Goal: Communication & Community: Participate in discussion

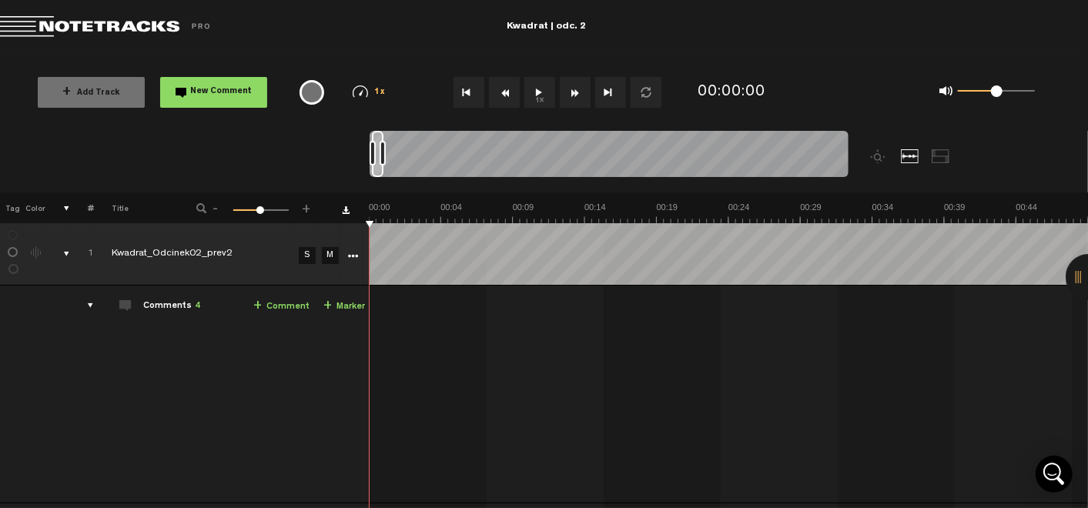
click at [537, 89] on button "1x" at bounding box center [539, 92] width 31 height 31
click at [211, 208] on span "-" at bounding box center [215, 206] width 12 height 9
click at [535, 99] on button "1x" at bounding box center [539, 92] width 31 height 31
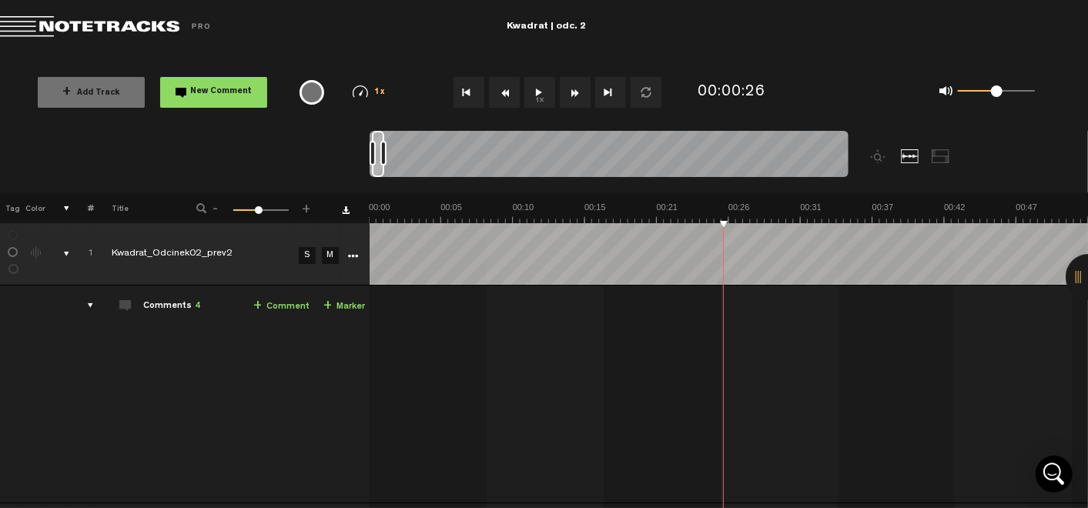
click at [288, 306] on link "+ Comment" at bounding box center [281, 307] width 56 height 18
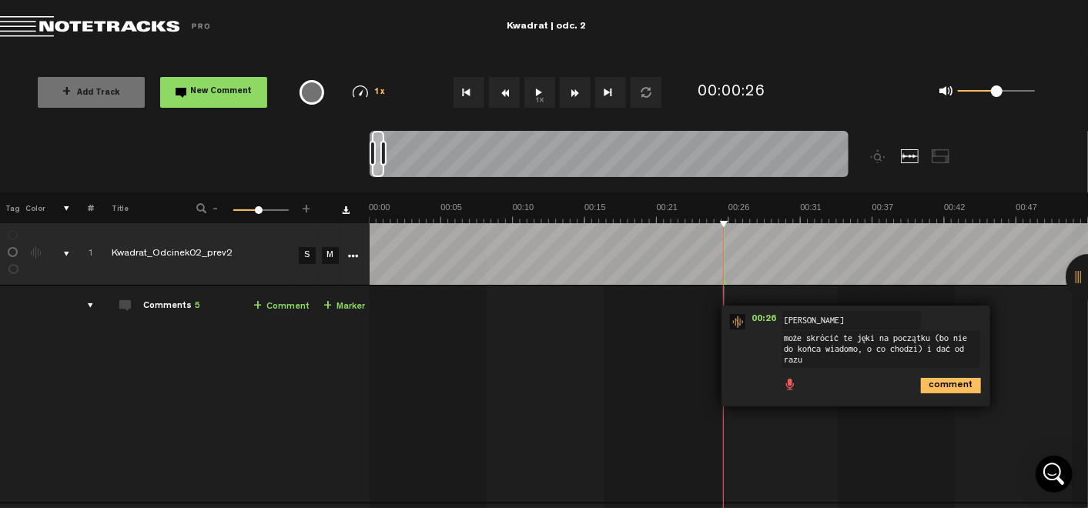
click at [805, 339] on textarea "może skrócić te jęki na początku (bo nie do końca wiadomo, o co chodzi) i dać o…" at bounding box center [881, 349] width 198 height 37
type textarea "może trochę skrócić te jęki na początku - nie do końca wiadomo, o co chodzi."
click at [541, 81] on button "1x" at bounding box center [539, 92] width 31 height 31
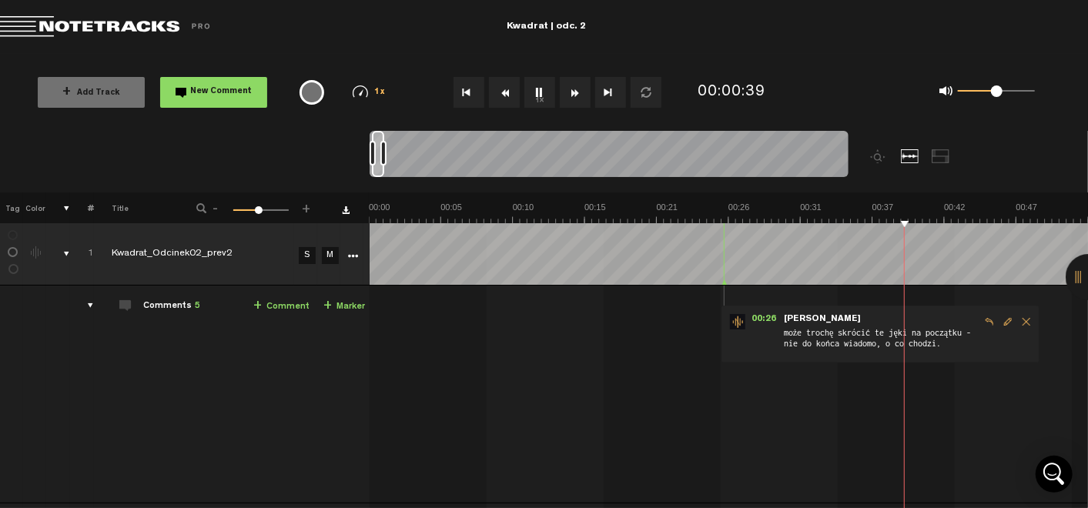
click at [1006, 325] on span "Edit comment" at bounding box center [1008, 321] width 18 height 11
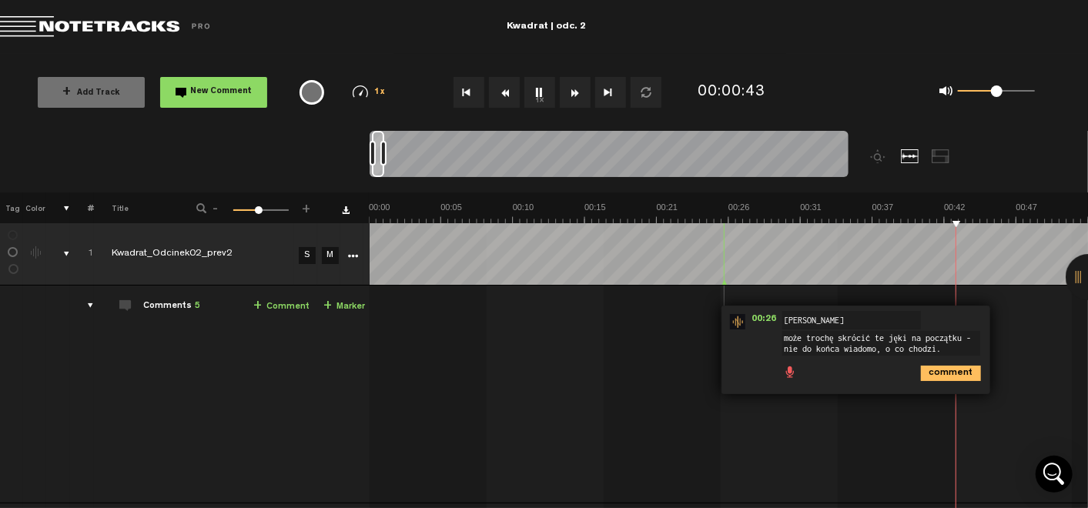
drag, startPoint x: 946, startPoint y: 347, endPoint x: 781, endPoint y: 351, distance: 165.6
click at [781, 351] on div "00:26 - NaN:NaN • : "może trochę skrócić te jęki na początku - nie do końca wia…" at bounding box center [856, 350] width 269 height 89
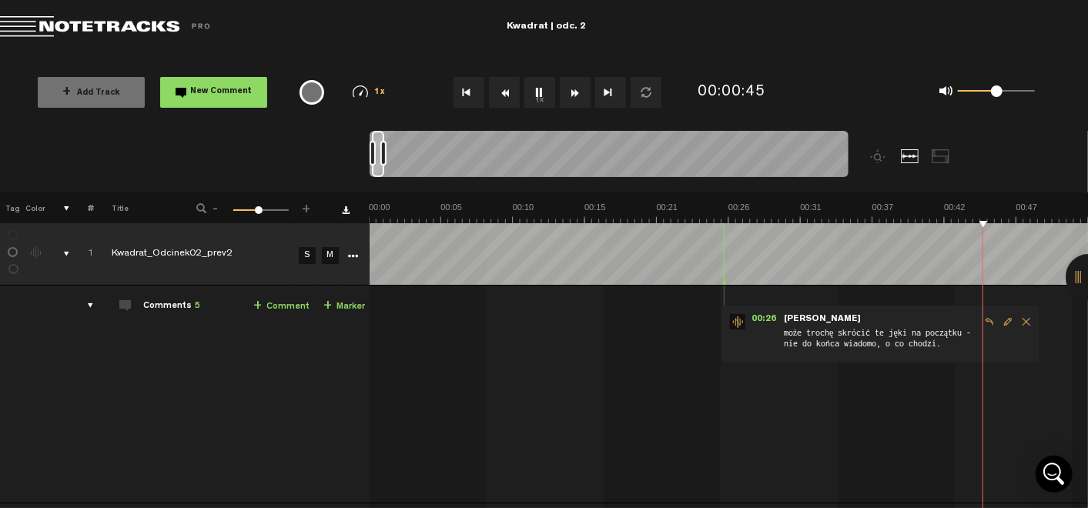
click at [1009, 316] on span "Edit comment" at bounding box center [1008, 321] width 18 height 11
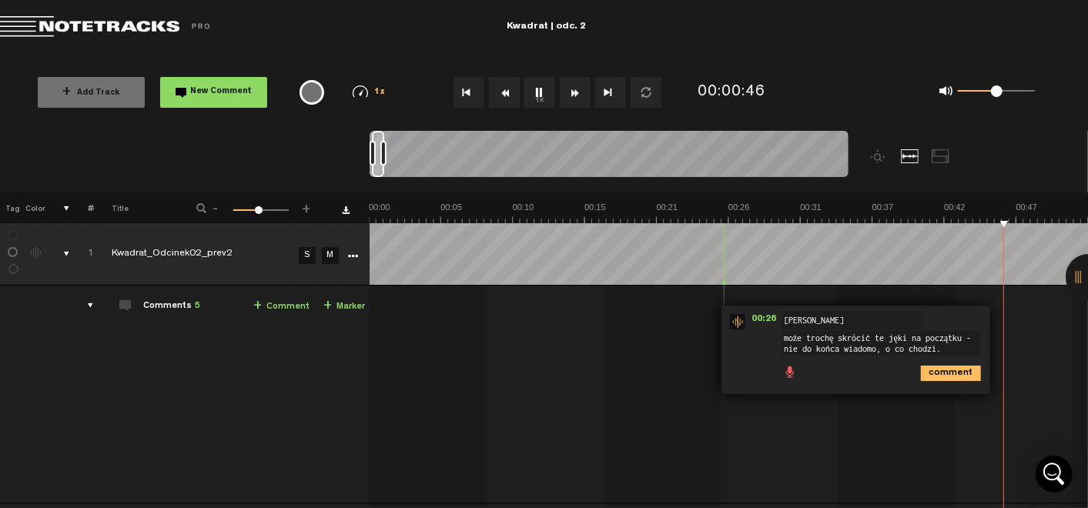
drag, startPoint x: 912, startPoint y: 347, endPoint x: 809, endPoint y: 350, distance: 103.2
click at [809, 350] on textarea "może trochę skrócić te jęki na początku - nie do końca wiadomo, o co chodzi." at bounding box center [881, 343] width 198 height 25
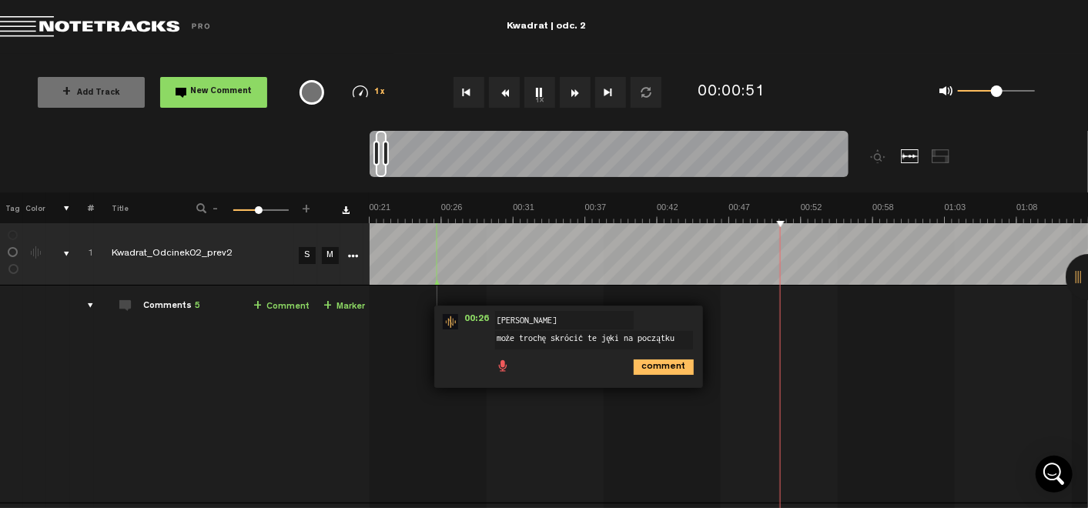
scroll to position [0, 0]
type textarea "może trochę skrócić te jęki na początku"
click at [660, 365] on icon "comment" at bounding box center [664, 367] width 60 height 15
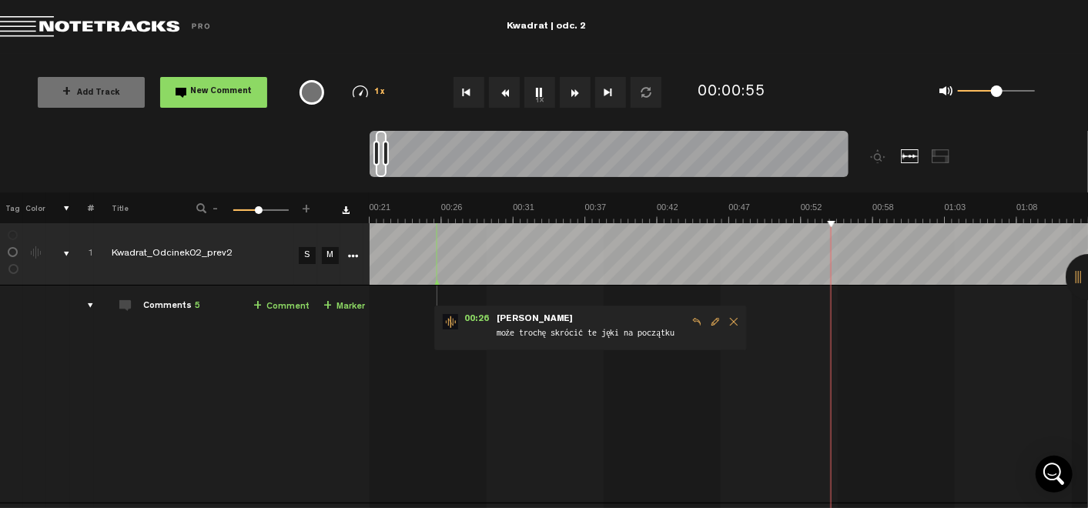
scroll to position [0, 12]
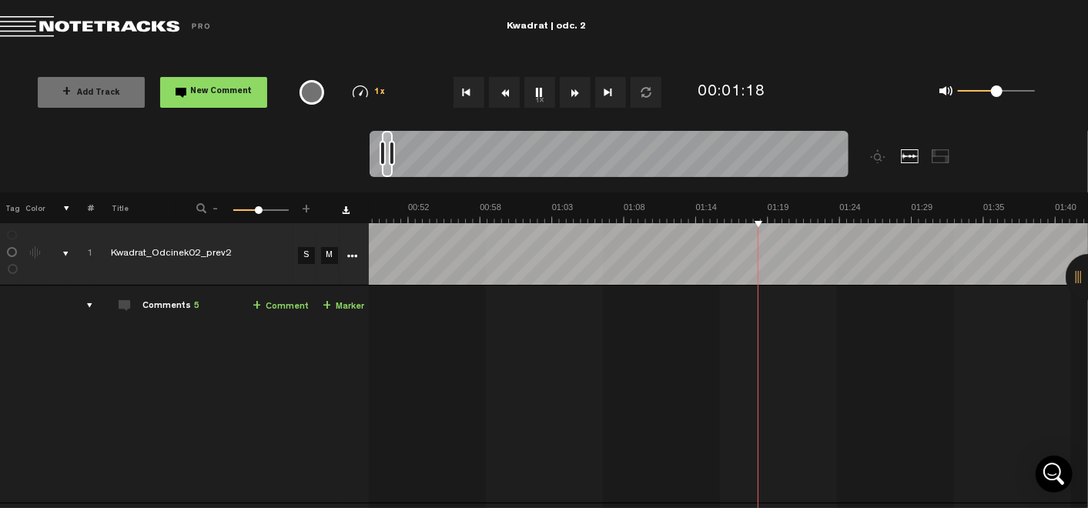
click at [293, 305] on link "+ Comment" at bounding box center [281, 307] width 56 height 18
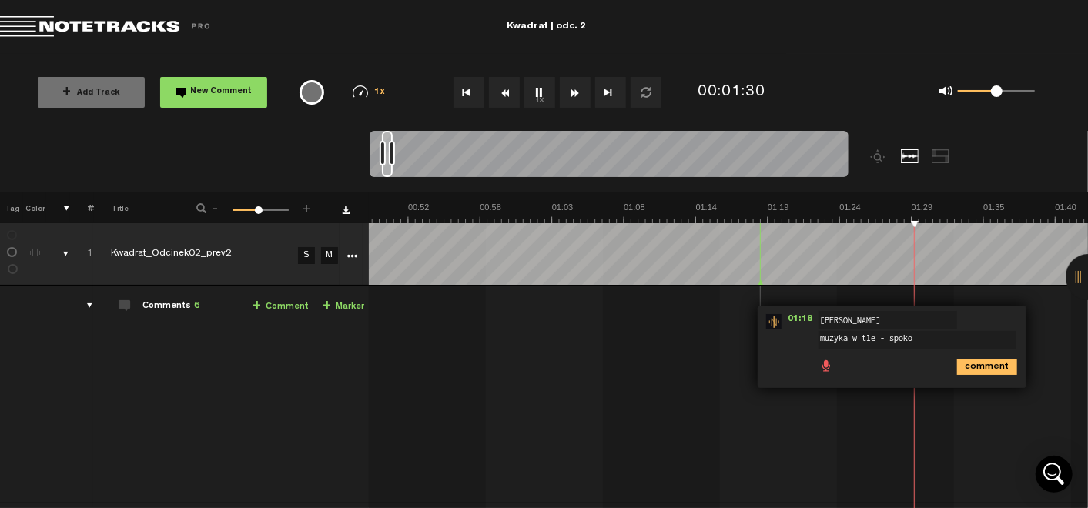
type textarea "muzyka w tle - spoko"
click at [991, 363] on icon "comment" at bounding box center [987, 367] width 60 height 15
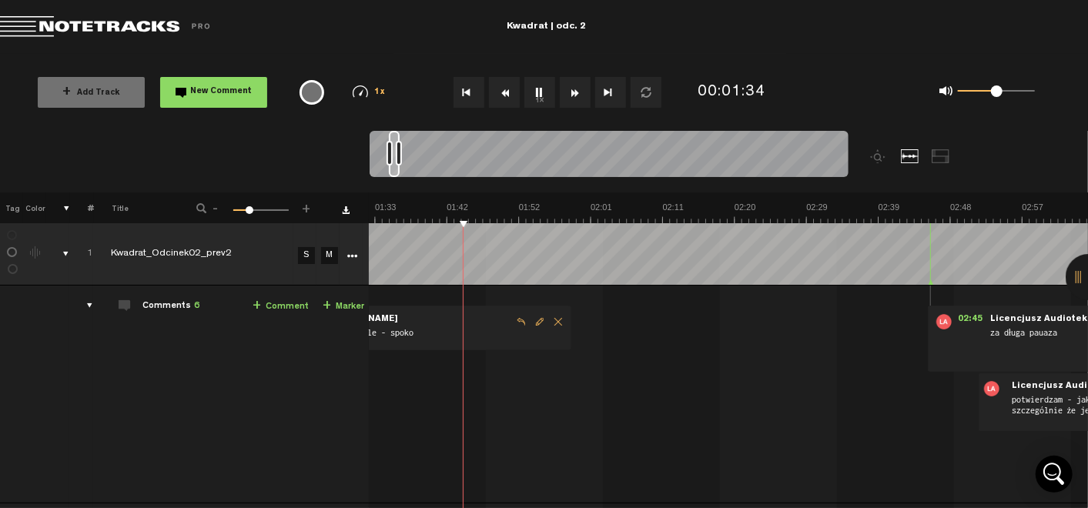
scroll to position [0, 287]
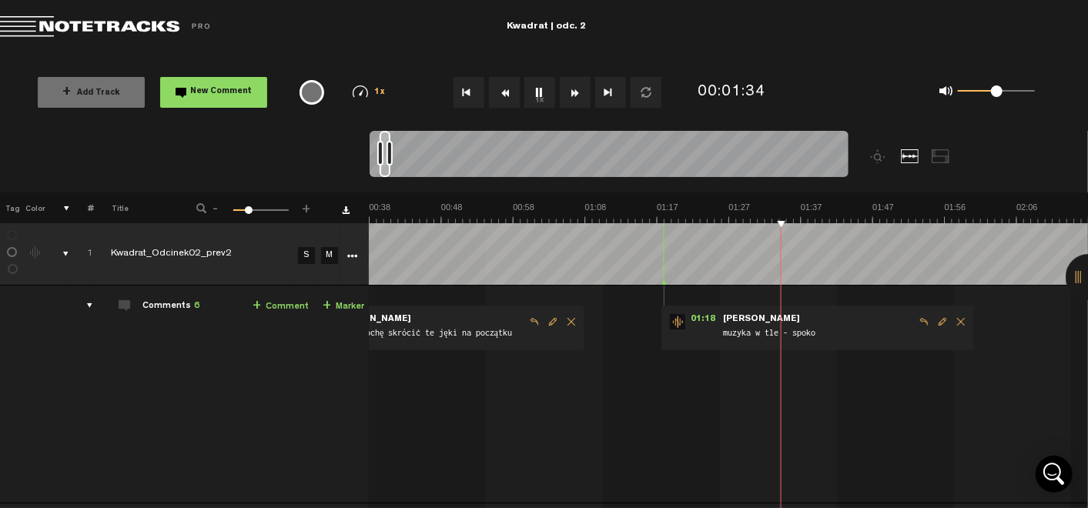
drag, startPoint x: 256, startPoint y: 209, endPoint x: 248, endPoint y: 209, distance: 8.5
click at [248, 209] on span at bounding box center [249, 210] width 8 height 8
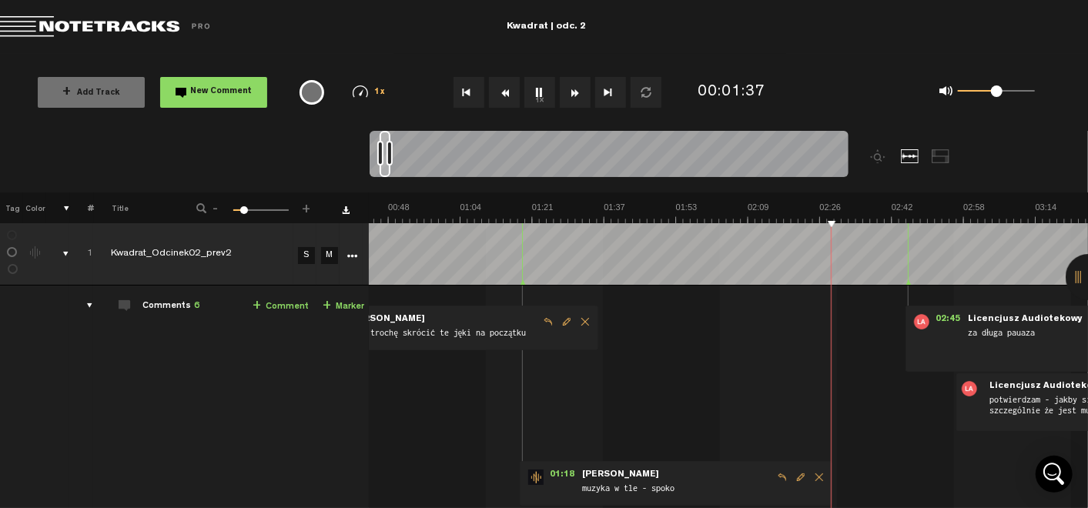
scroll to position [0, 0]
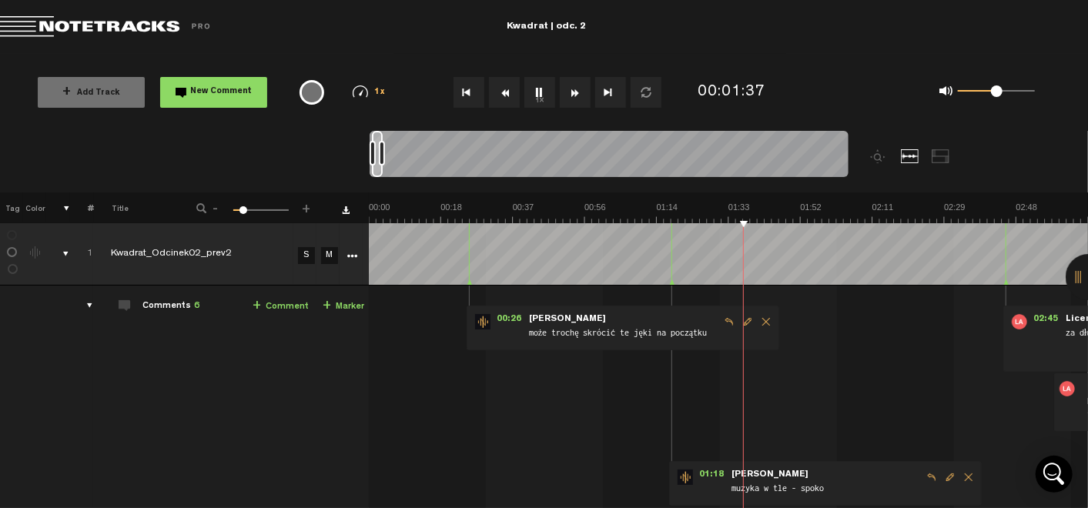
click at [243, 211] on span at bounding box center [243, 210] width 8 height 8
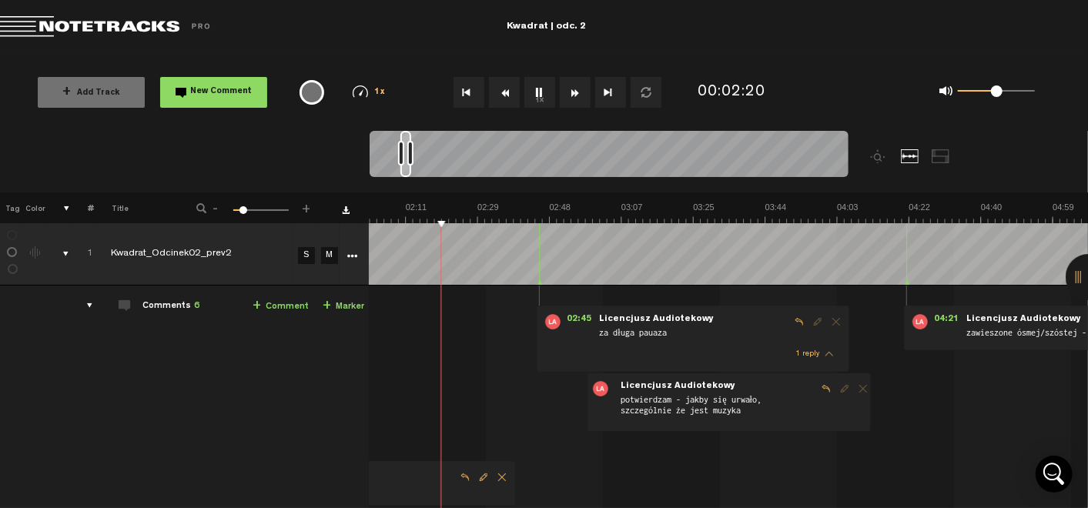
scroll to position [0, 466]
click at [544, 95] on button "1x" at bounding box center [539, 92] width 31 height 31
click at [276, 303] on link "+ Comment" at bounding box center [281, 307] width 56 height 18
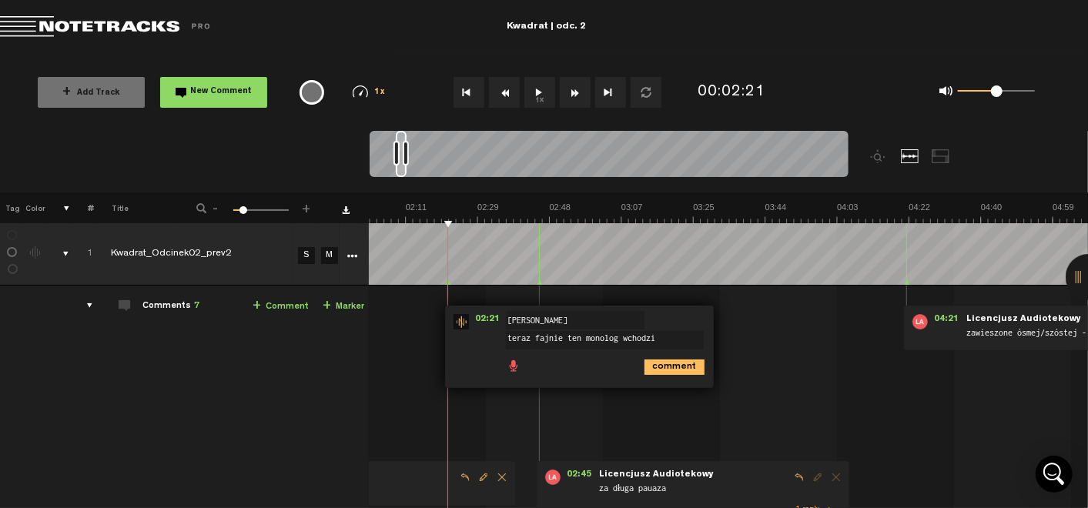
type textarea "teraz fajnie ten monolog wchodzi"
click at [665, 371] on icon "comment" at bounding box center [675, 367] width 60 height 15
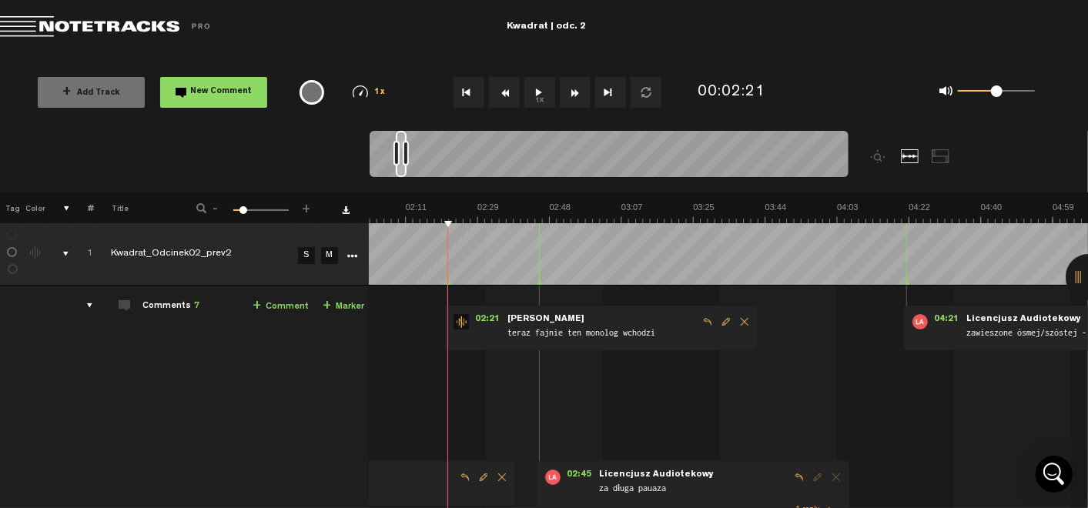
click at [535, 106] on button "1x" at bounding box center [539, 92] width 31 height 31
click at [735, 316] on span "Delete comment" at bounding box center [744, 321] width 18 height 11
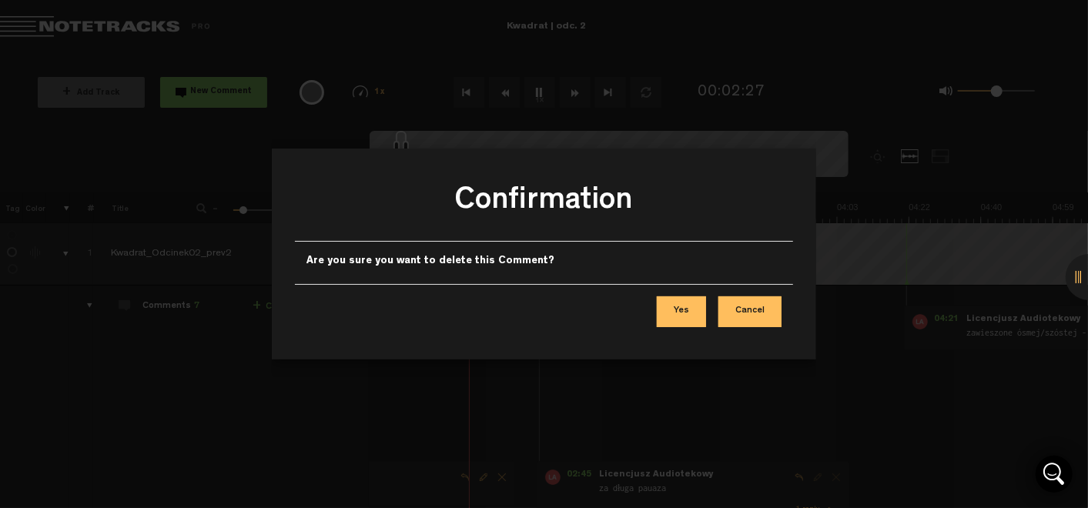
click at [687, 318] on button "Yes" at bounding box center [681, 311] width 49 height 31
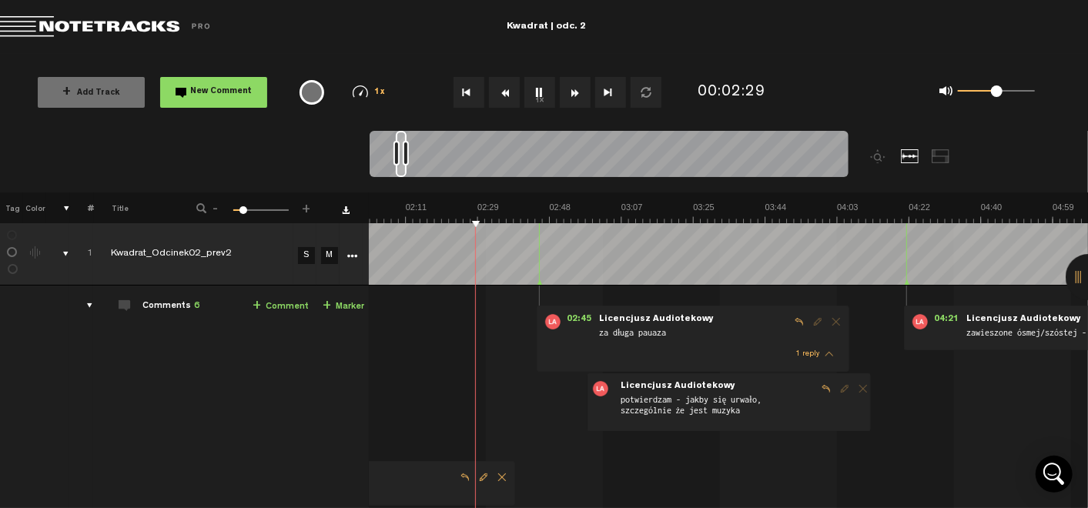
click at [273, 305] on link "+ Comment" at bounding box center [281, 307] width 56 height 18
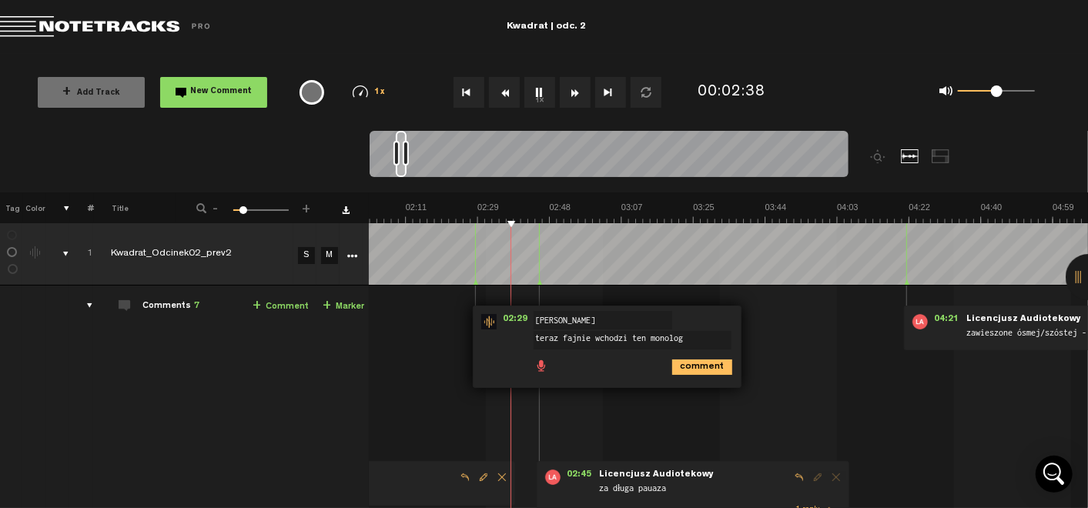
type textarea "teraz fajnie wchodzi ten monolog"
click at [694, 370] on icon "comment" at bounding box center [702, 367] width 60 height 15
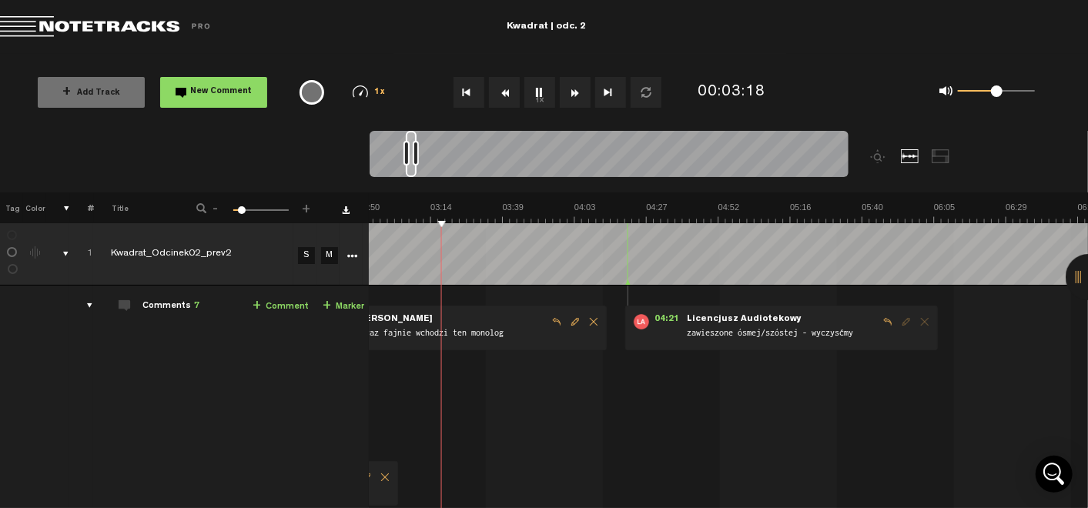
scroll to position [0, 514]
click at [241, 211] on span at bounding box center [242, 210] width 8 height 8
click at [539, 94] on button "1x" at bounding box center [539, 92] width 31 height 31
click at [267, 310] on link "+ Comment" at bounding box center [281, 307] width 56 height 18
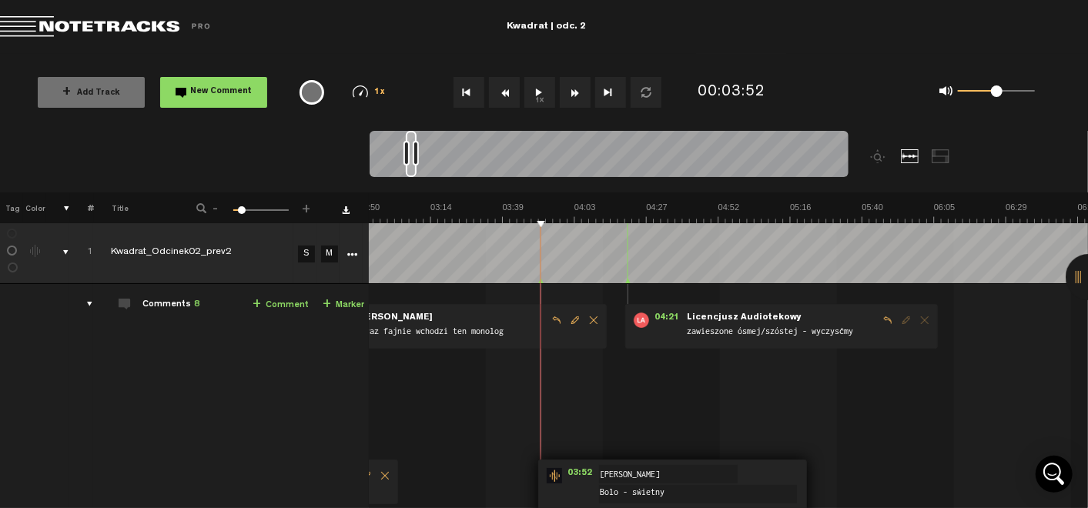
scroll to position [32, 12]
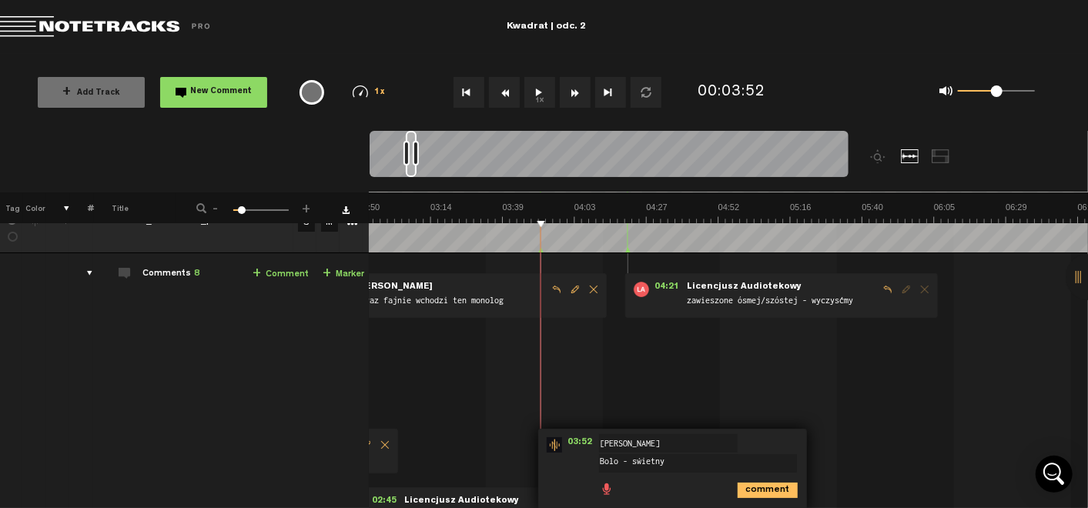
type textarea "Bolo - świetny"
click at [748, 487] on icon "comment" at bounding box center [768, 490] width 60 height 15
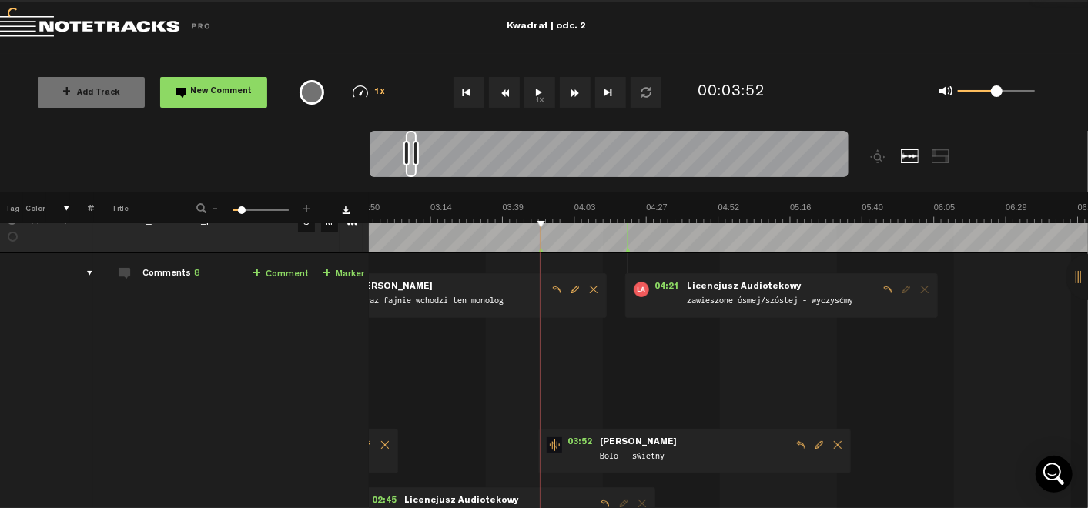
scroll to position [0, 12]
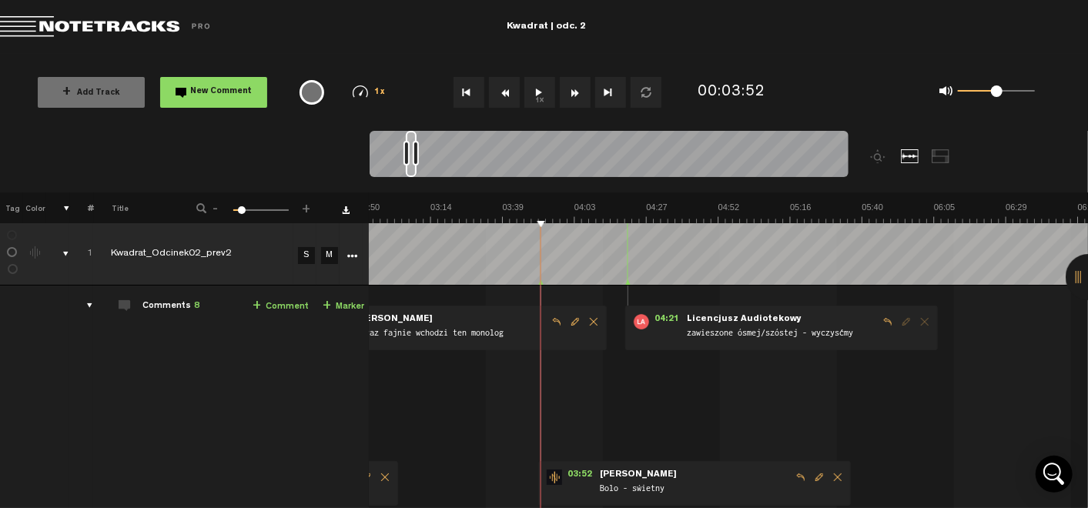
click at [541, 96] on button "1x" at bounding box center [539, 92] width 31 height 31
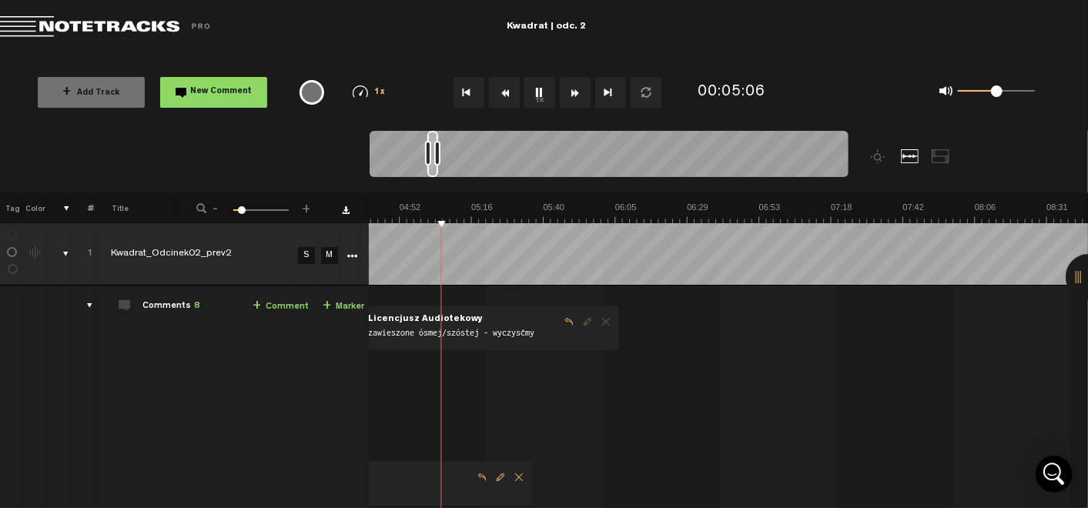
scroll to position [0, 832]
click at [534, 92] on button "1x" at bounding box center [539, 92] width 31 height 31
click at [266, 300] on link "+ Comment" at bounding box center [281, 307] width 56 height 18
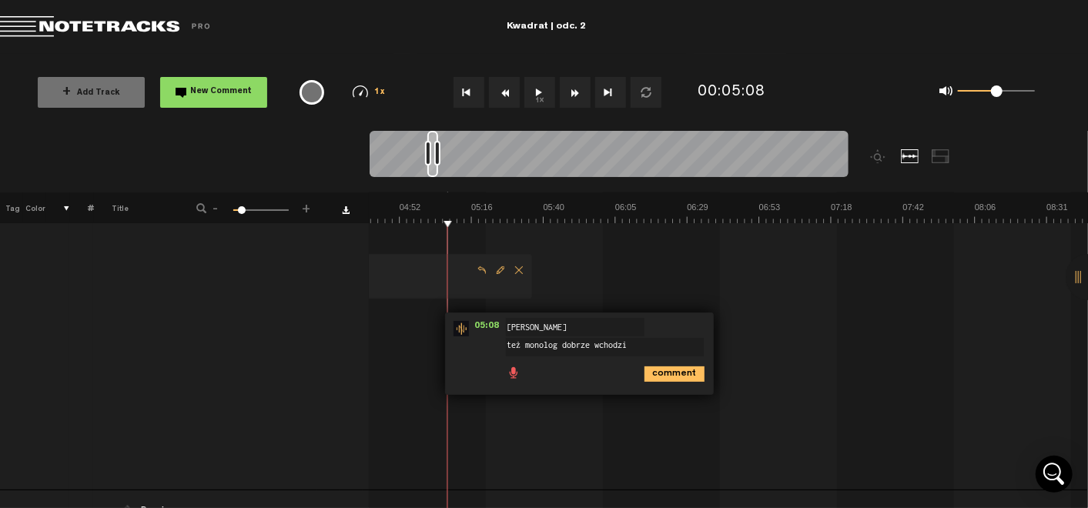
type textarea "też monolog dobrze wchodzi"
click at [678, 370] on icon "comment" at bounding box center [675, 374] width 60 height 15
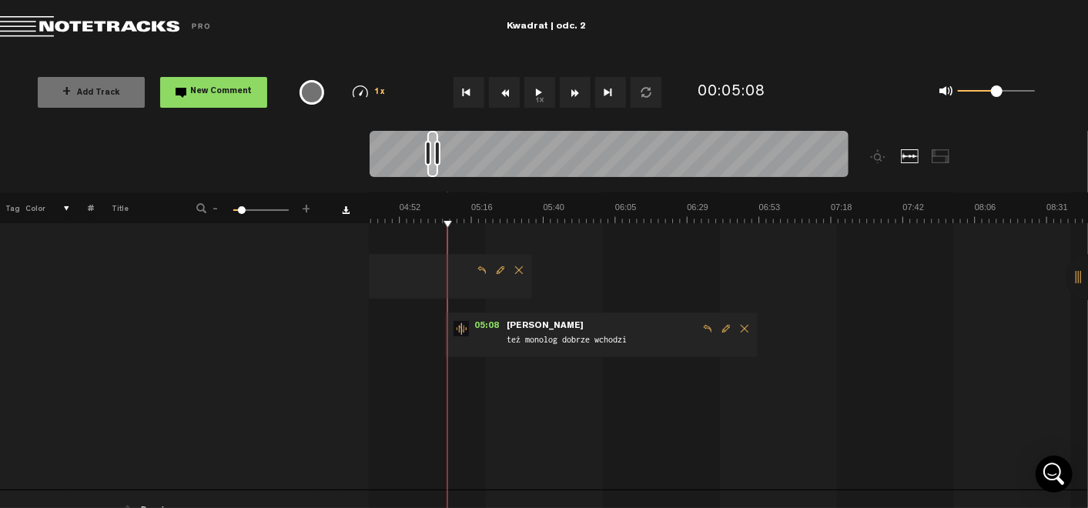
click at [537, 92] on button "1x" at bounding box center [539, 92] width 31 height 31
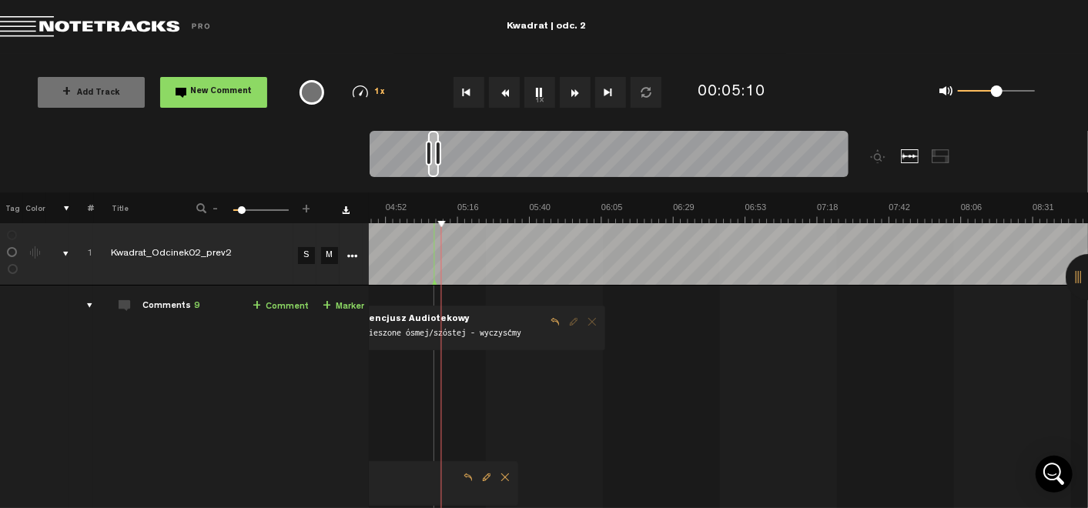
scroll to position [0, 845]
click at [534, 98] on button "1x" at bounding box center [539, 92] width 31 height 31
click at [544, 101] on button "1x" at bounding box center [539, 92] width 31 height 31
click at [544, 92] on button "1x" at bounding box center [539, 92] width 31 height 31
click at [278, 307] on link "+ Comment" at bounding box center [281, 307] width 56 height 18
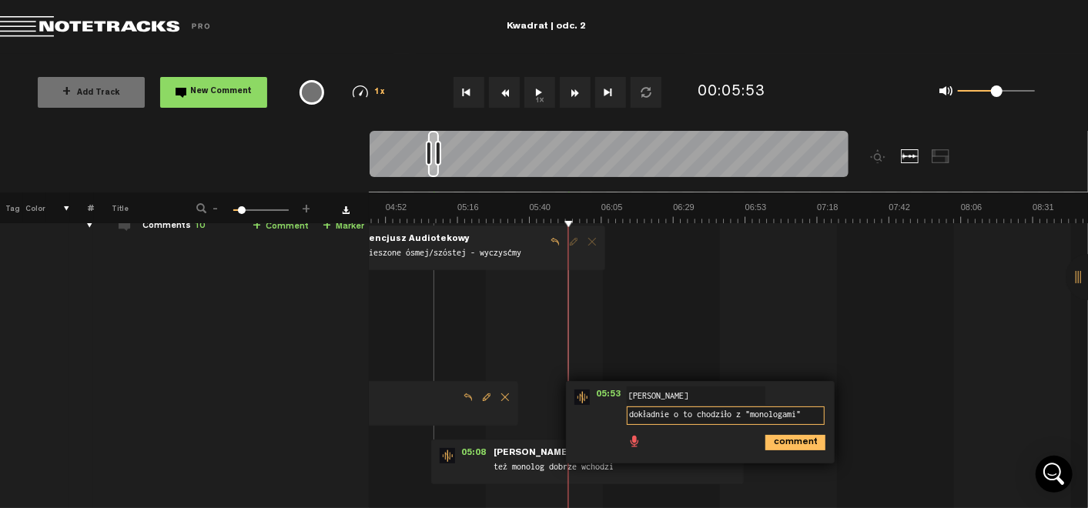
scroll to position [81, 12]
type textarea "dokładnie o to chodziło z "monologami""
click at [786, 444] on icon "comment" at bounding box center [795, 441] width 60 height 15
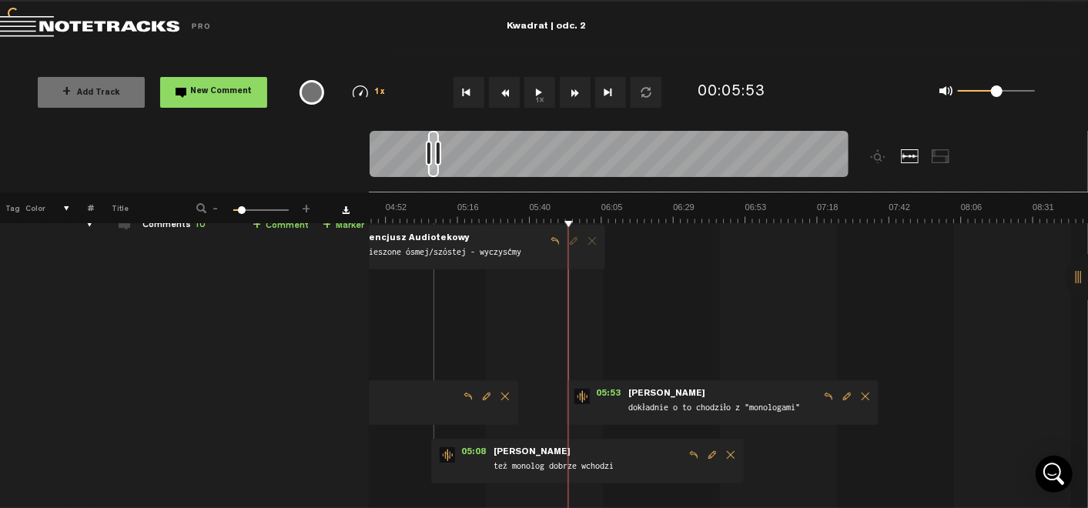
scroll to position [0, 12]
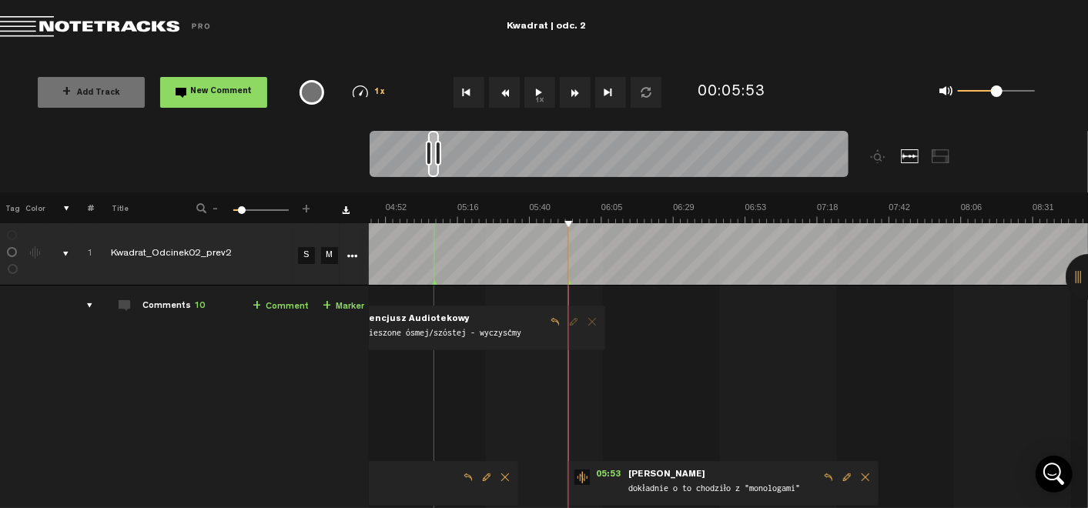
click at [537, 94] on button "1x" at bounding box center [539, 92] width 31 height 31
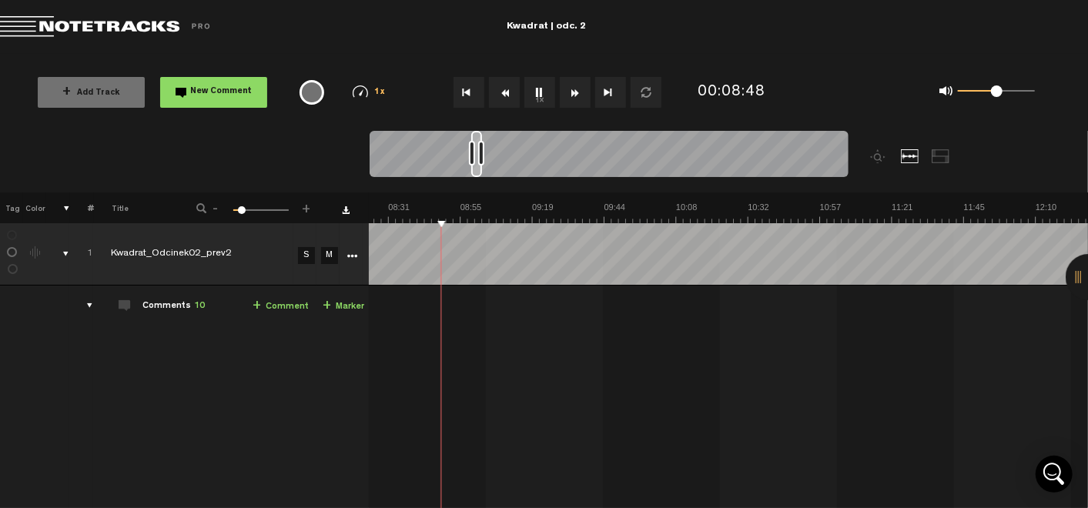
scroll to position [0, 1490]
click at [537, 90] on button "1x" at bounding box center [539, 92] width 31 height 31
click at [541, 92] on button "1x" at bounding box center [539, 92] width 31 height 31
click at [255, 303] on link "+ Comment" at bounding box center [281, 307] width 56 height 18
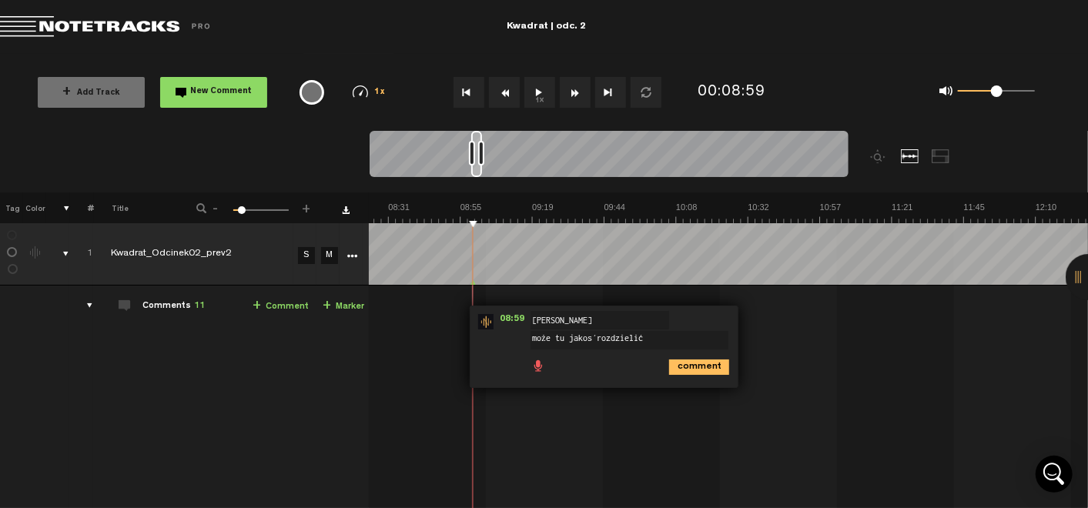
type textarea "może tu jakoś rozdzielić"
click at [528, 94] on button "1x" at bounding box center [539, 92] width 31 height 31
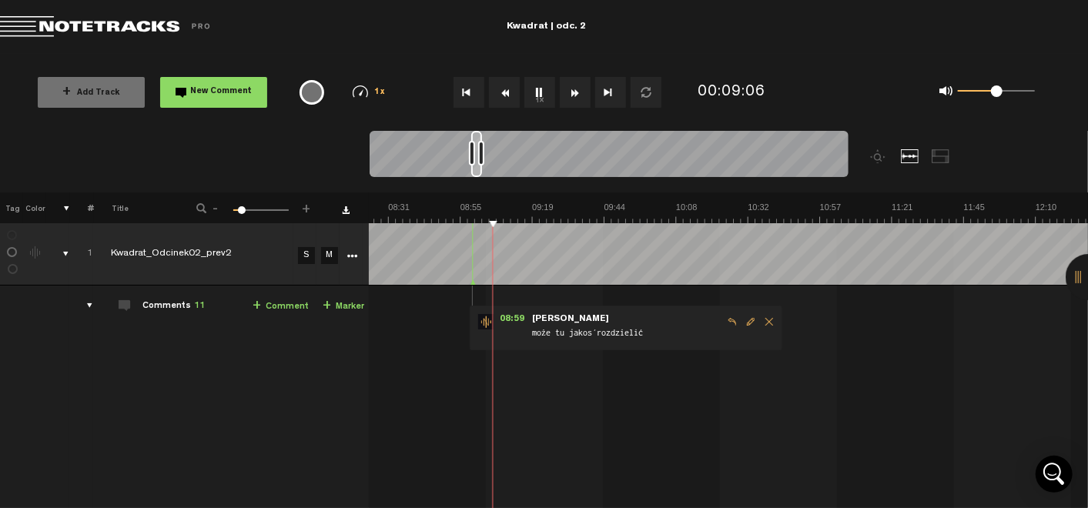
click at [535, 92] on button "1x" at bounding box center [539, 92] width 31 height 31
click at [742, 321] on span "Edit comment" at bounding box center [751, 321] width 18 height 11
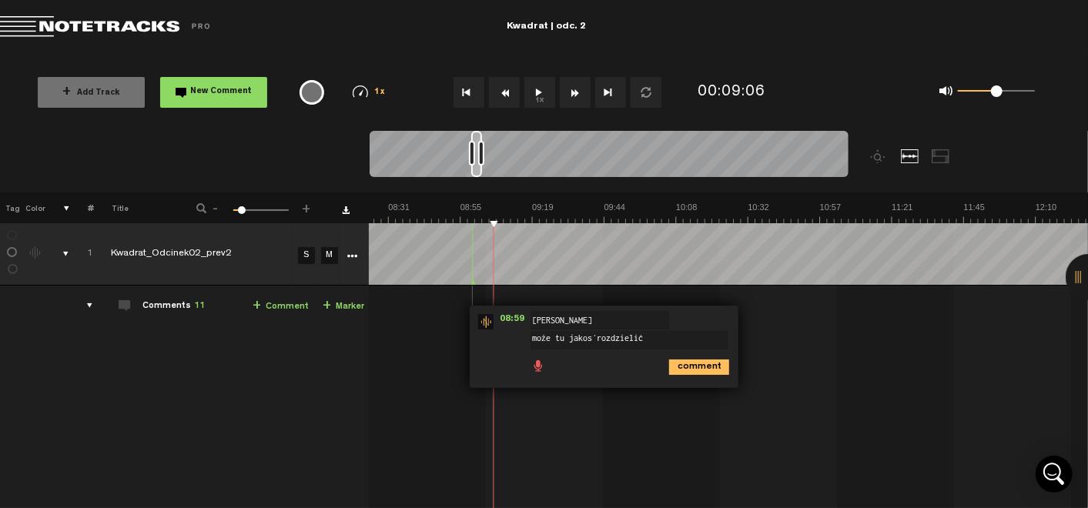
click at [581, 339] on textarea "może tu jakoś rozdzielić" at bounding box center [630, 340] width 198 height 18
click at [548, 340] on textarea "może rozdzielić scenę szukania pracy i powrotu Majki?" at bounding box center [630, 343] width 198 height 25
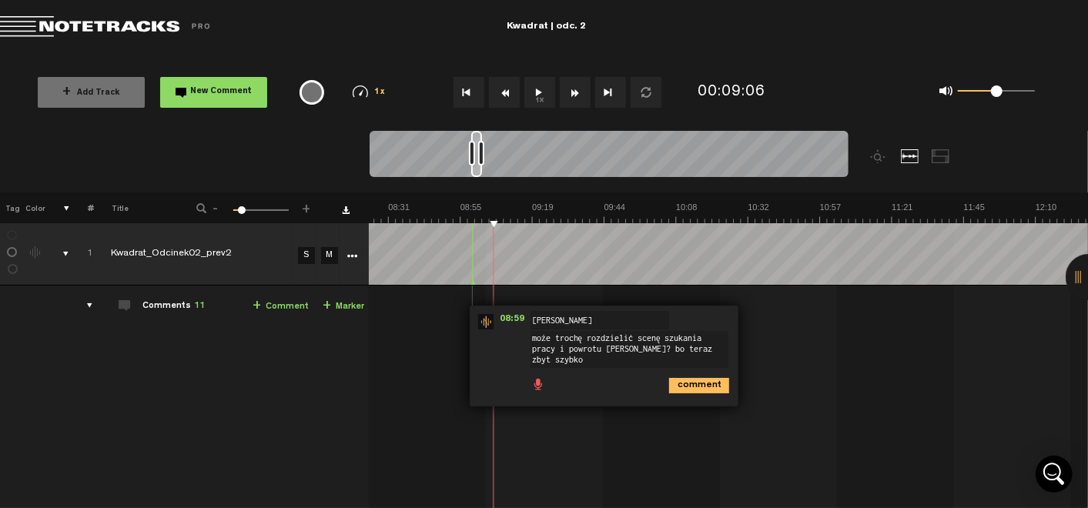
scroll to position [0, 0]
type textarea "może trochę rozdzielić scenę szukania pracy i powrotu [PERSON_NAME]? bo teraz z…"
click at [681, 380] on icon "comment" at bounding box center [699, 385] width 60 height 15
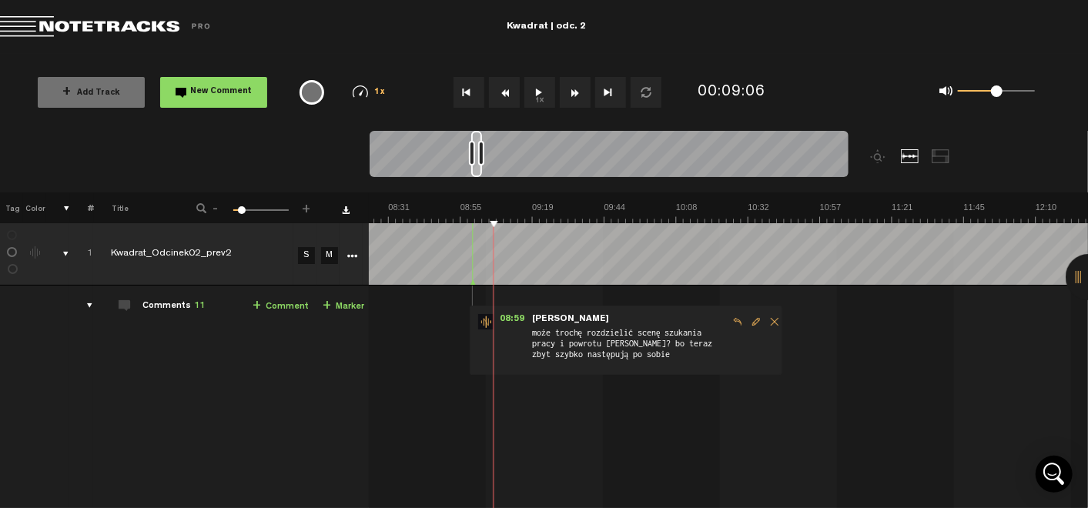
click at [531, 103] on button "1x" at bounding box center [539, 92] width 31 height 31
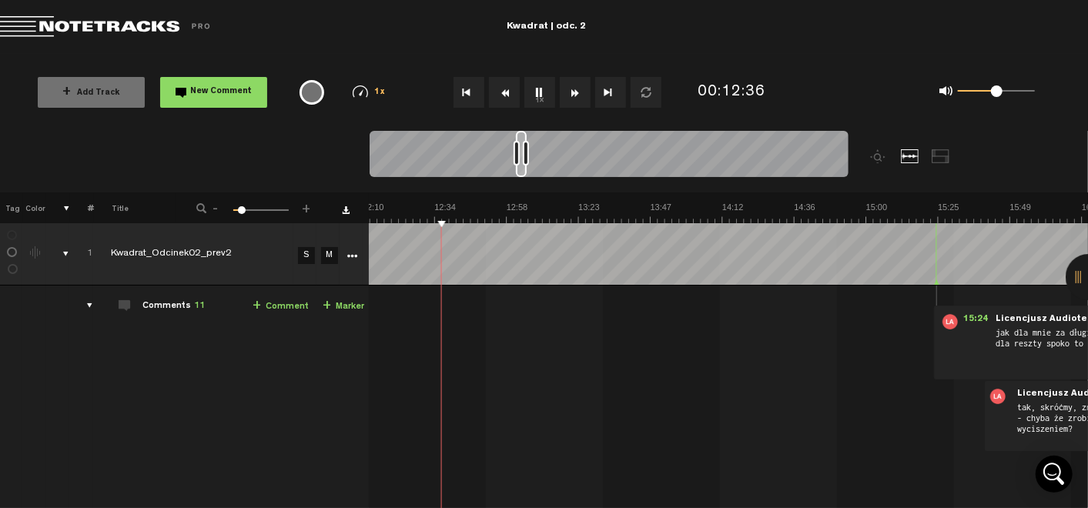
scroll to position [0, 2165]
click at [536, 89] on button "1x" at bounding box center [539, 92] width 31 height 31
click at [276, 300] on link "+ Comment" at bounding box center [281, 307] width 56 height 18
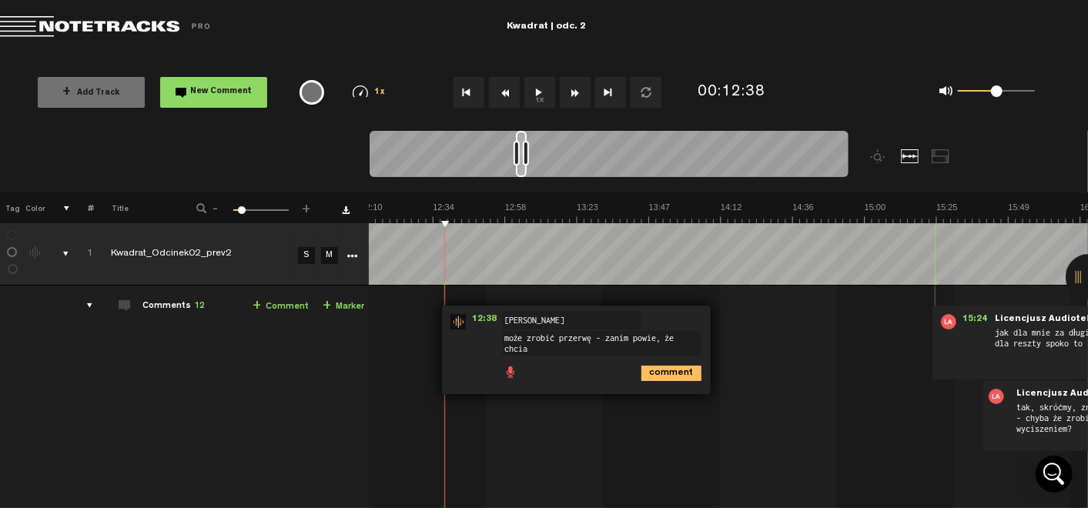
scroll to position [1, 0]
click at [642, 337] on textarea "może zrobić przerwę - zanim powie, że chciał jej coś dosypać do drinka" at bounding box center [602, 343] width 198 height 25
type textarea "może zrobić przerwę - zanim powie mu, że chciał jej coś dosypać do drinka"
click at [651, 373] on icon "comment" at bounding box center [671, 373] width 60 height 15
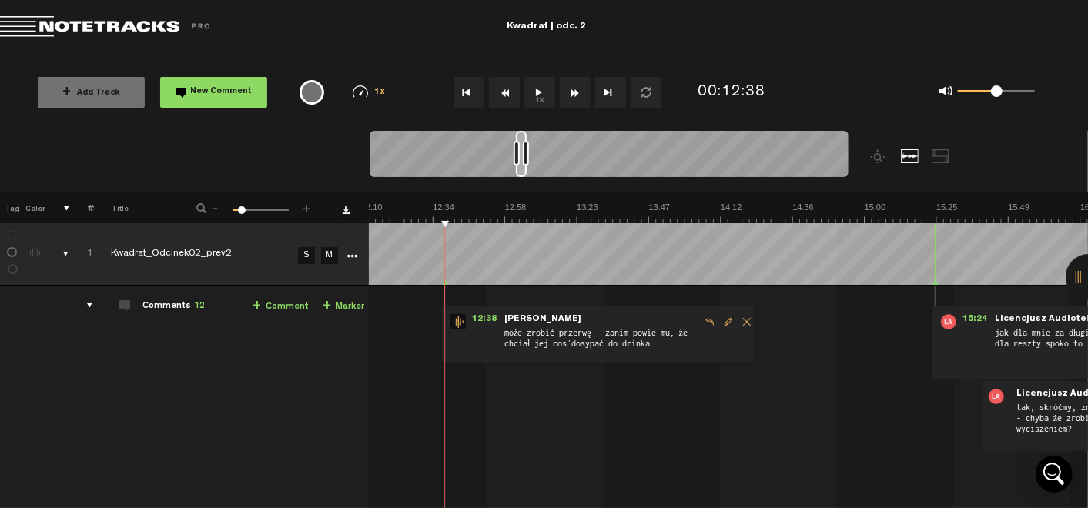
click at [539, 90] on button "1x" at bounding box center [539, 92] width 31 height 31
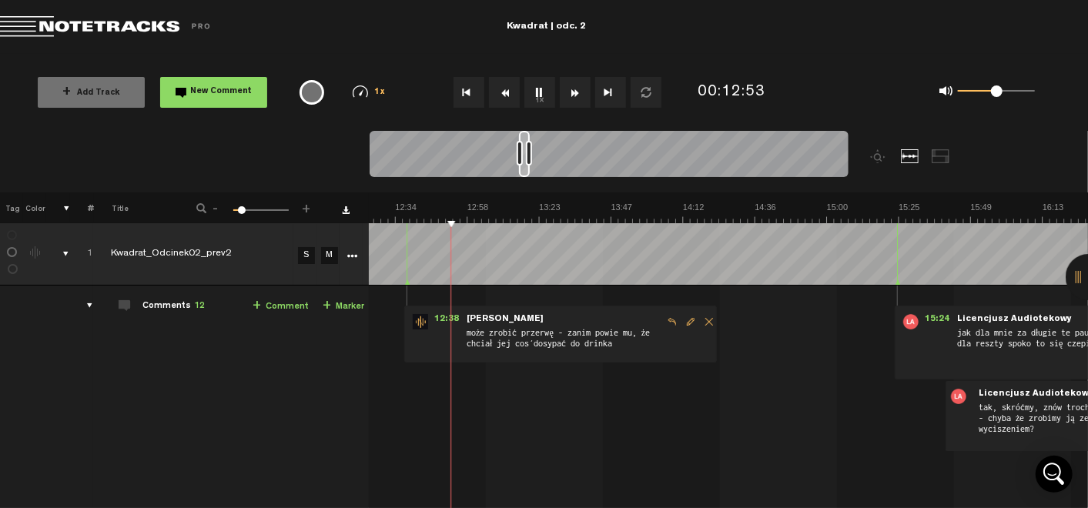
click at [543, 87] on button "1x" at bounding box center [539, 92] width 31 height 31
click at [283, 301] on link "+ Comment" at bounding box center [281, 307] width 56 height 18
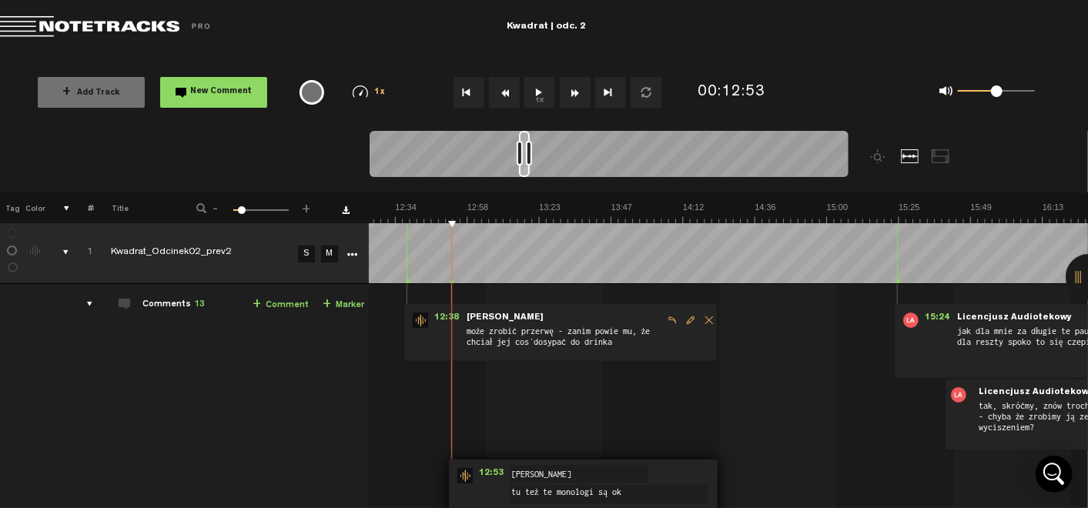
scroll to position [42, 12]
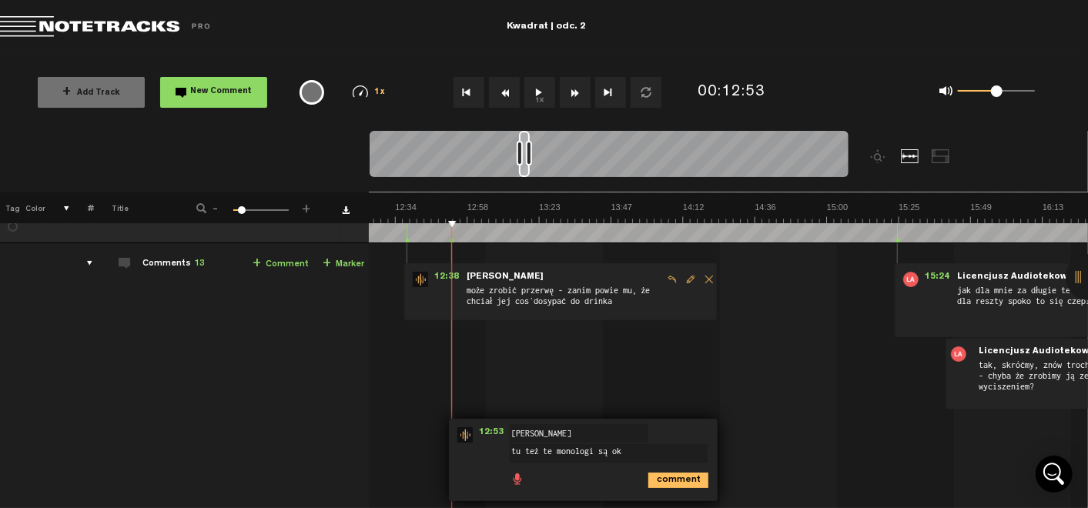
click at [550, 451] on textarea "tu też te monologi są ok" at bounding box center [609, 453] width 198 height 18
type textarea "tu też te "monologi" są ok"
click at [648, 476] on icon "comment" at bounding box center [678, 480] width 60 height 15
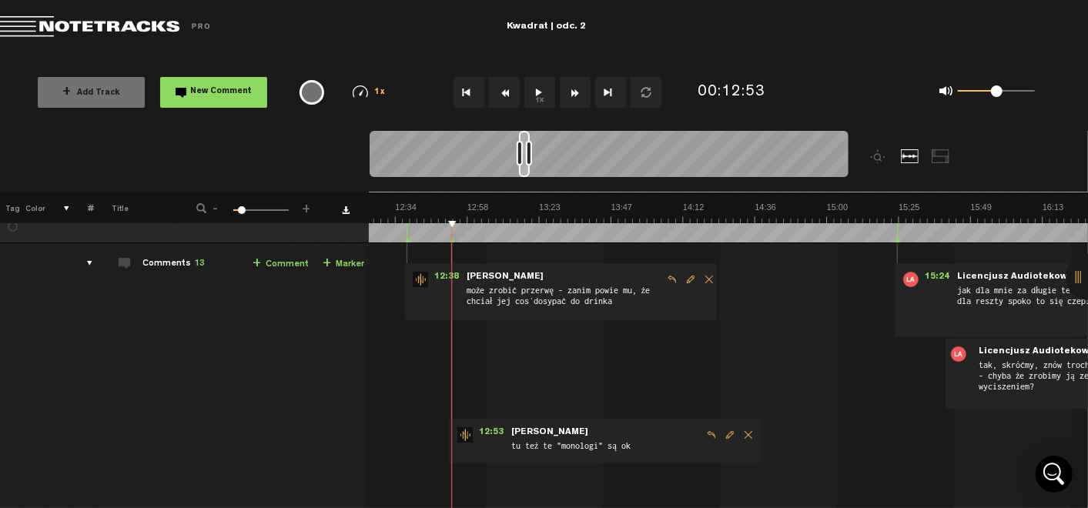
click at [530, 92] on button "1x" at bounding box center [539, 92] width 31 height 31
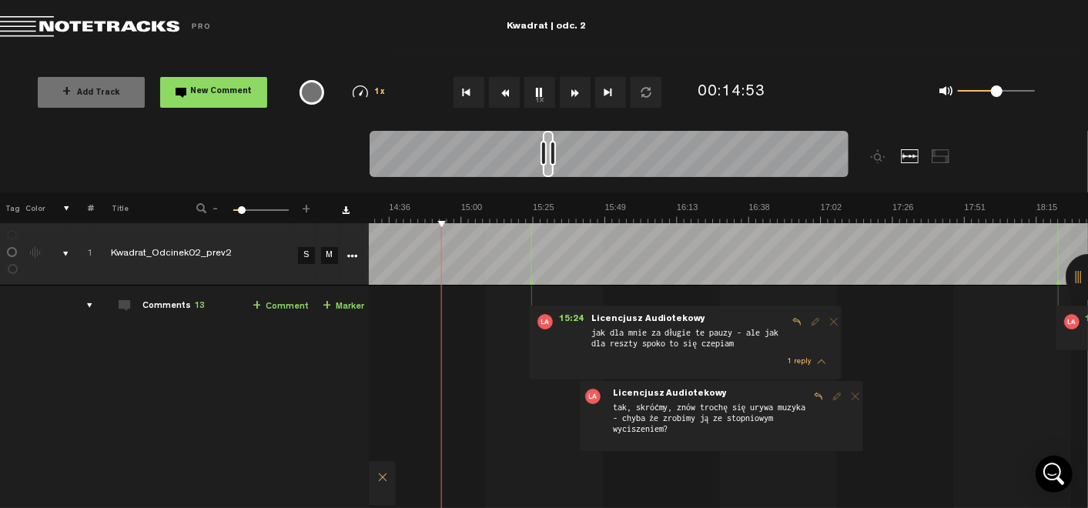
scroll to position [0, 2569]
click at [541, 95] on button "1x" at bounding box center [539, 92] width 31 height 31
click at [259, 303] on link "+ Comment" at bounding box center [281, 307] width 56 height 18
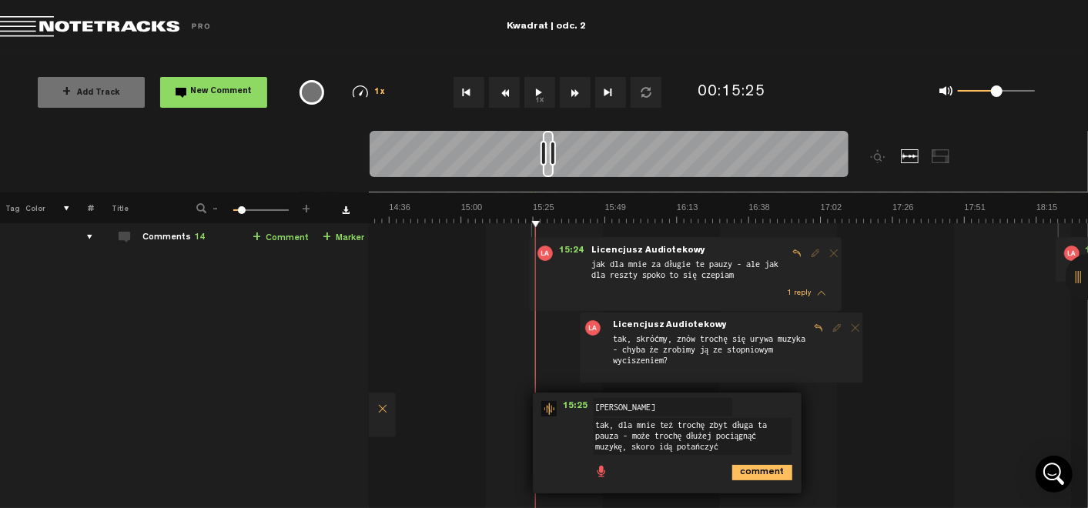
scroll to position [70, 12]
click at [697, 422] on textarea "tak, dla mnie też trochę zbyt długa ta pauza - może trochę dłużej pociągnąć muz…" at bounding box center [693, 435] width 198 height 37
click at [667, 431] on textarea "tak, dla mnie też zbyt długa ta pauza - może trochę dłużej pociągnąć muzykę, sk…" at bounding box center [693, 435] width 198 height 37
type textarea "tak, dla mnie też zbyt długa ta pauza - może trochę pociągnąć muzykę, skoro idą…"
click at [747, 466] on icon "comment" at bounding box center [762, 471] width 60 height 15
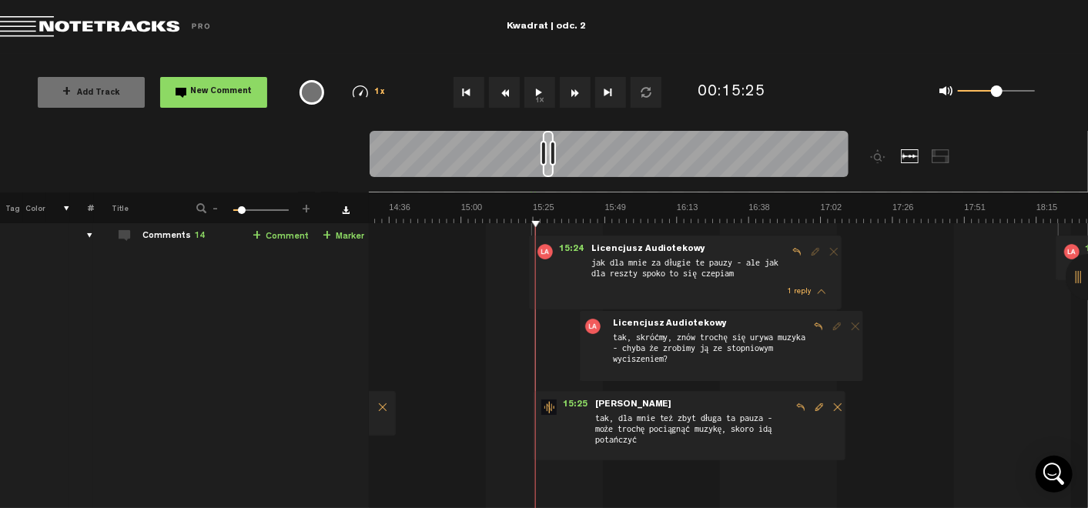
click at [543, 93] on button "1x" at bounding box center [539, 92] width 31 height 31
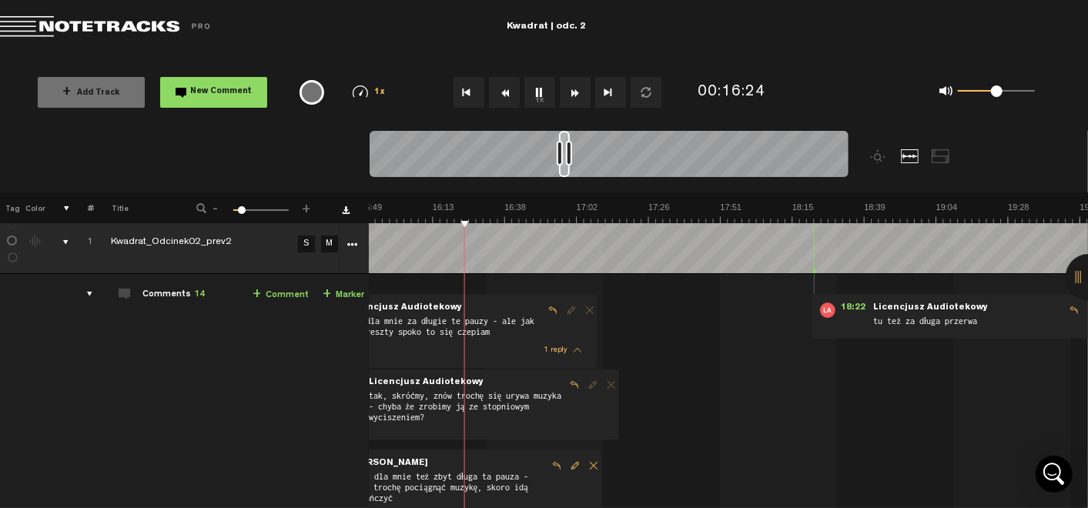
scroll to position [0, 12]
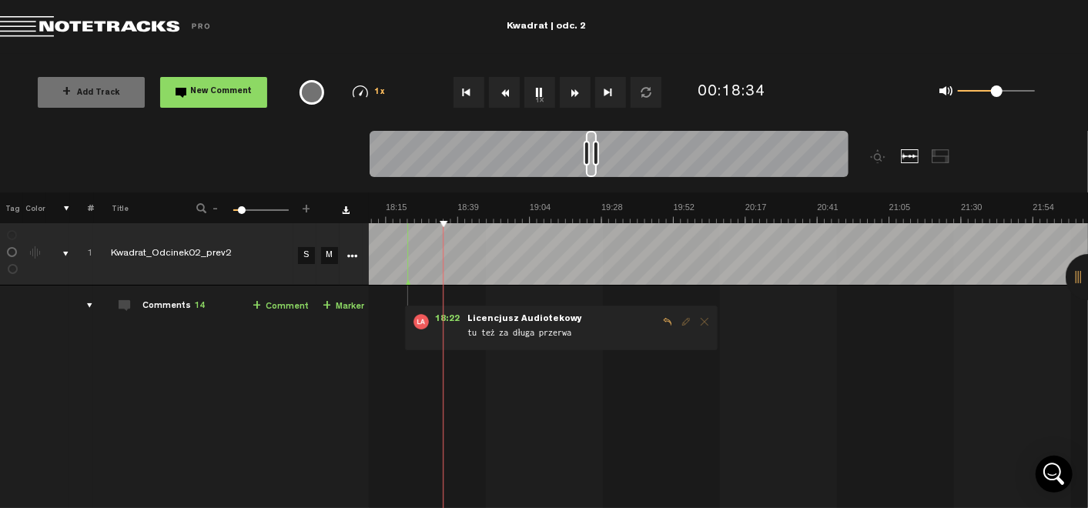
click at [826, 373] on td "1 Kwadrat_Odcinek02_prev2 S M Kwadrat_Odcinek02_prev2 by Licencjusz Audiotekowy…" at bounding box center [728, 502] width 719 height 432
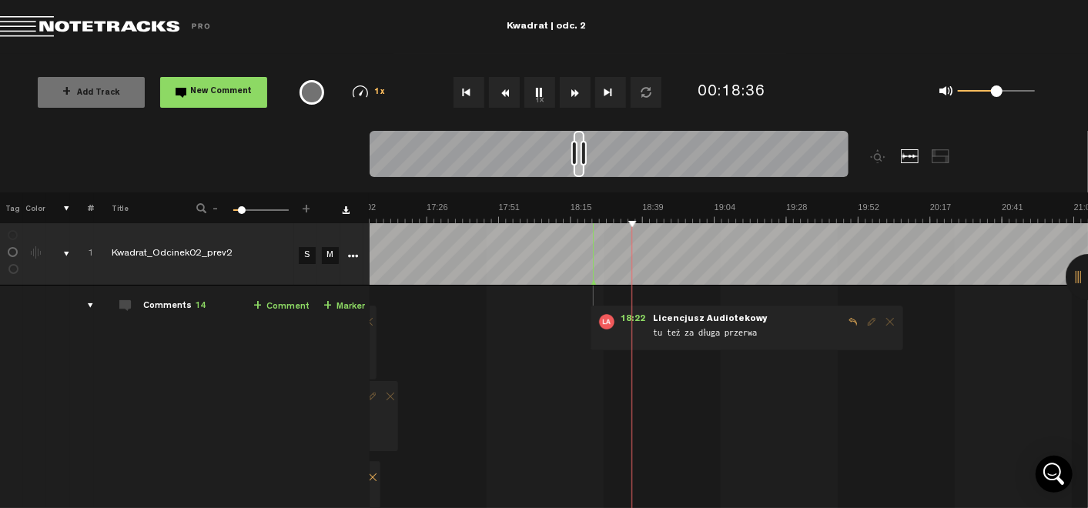
scroll to position [0, 6]
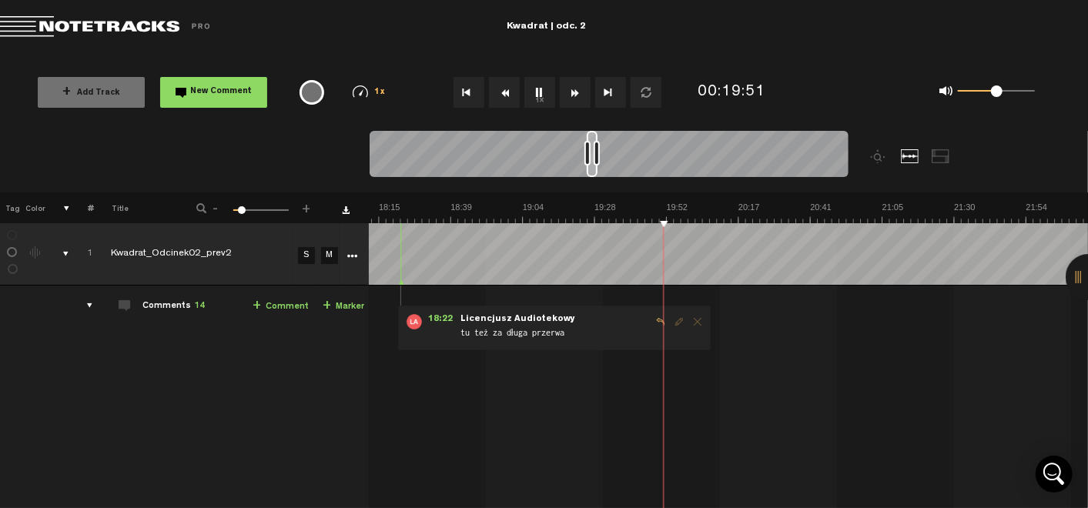
click at [273, 299] on link "+ Comment" at bounding box center [281, 307] width 56 height 18
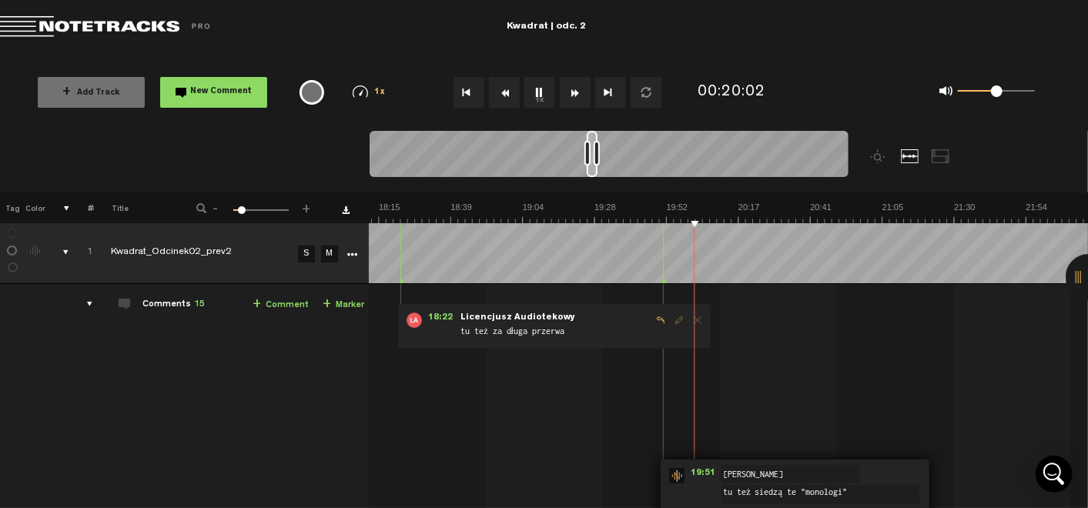
scroll to position [112, 6]
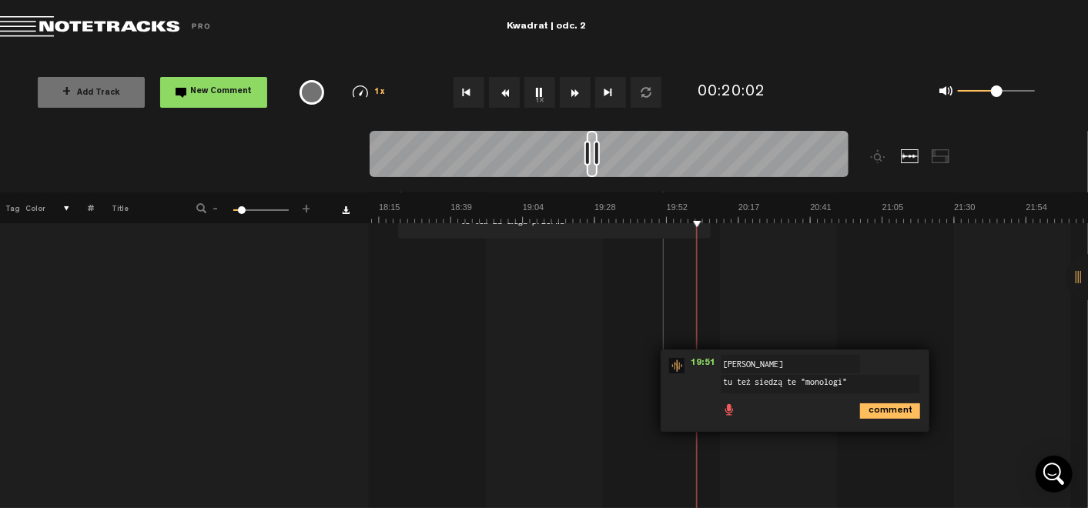
type textarea "tu też siedzą te "monologi""
click at [896, 407] on icon "comment" at bounding box center [890, 410] width 60 height 15
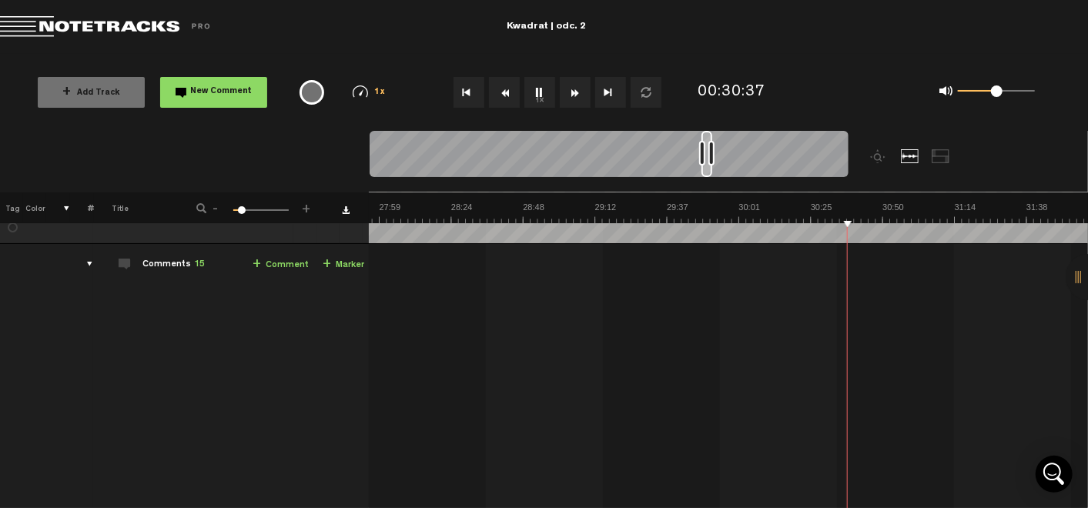
scroll to position [0, 6]
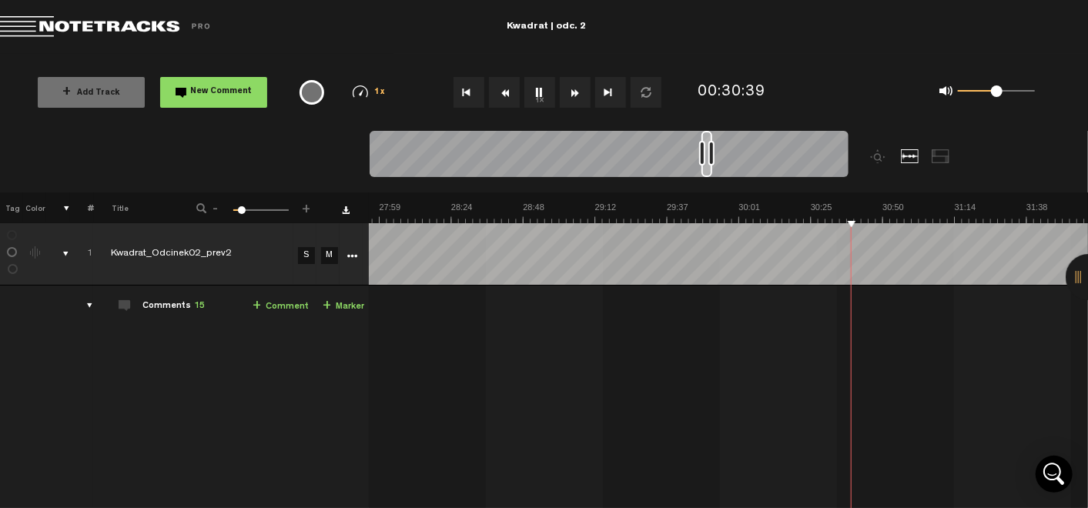
click at [542, 95] on button "1x" at bounding box center [539, 92] width 31 height 31
click at [286, 299] on link "+ Comment" at bounding box center [281, 307] width 56 height 18
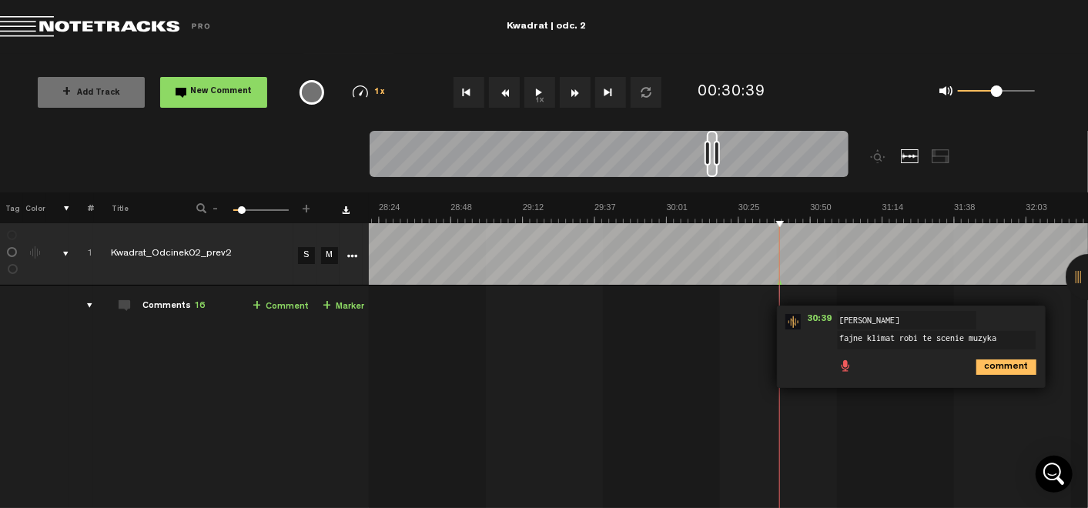
type textarea "fajne klimat robi te scenie muzyka"
click at [1017, 363] on icon "comment" at bounding box center [1006, 367] width 60 height 15
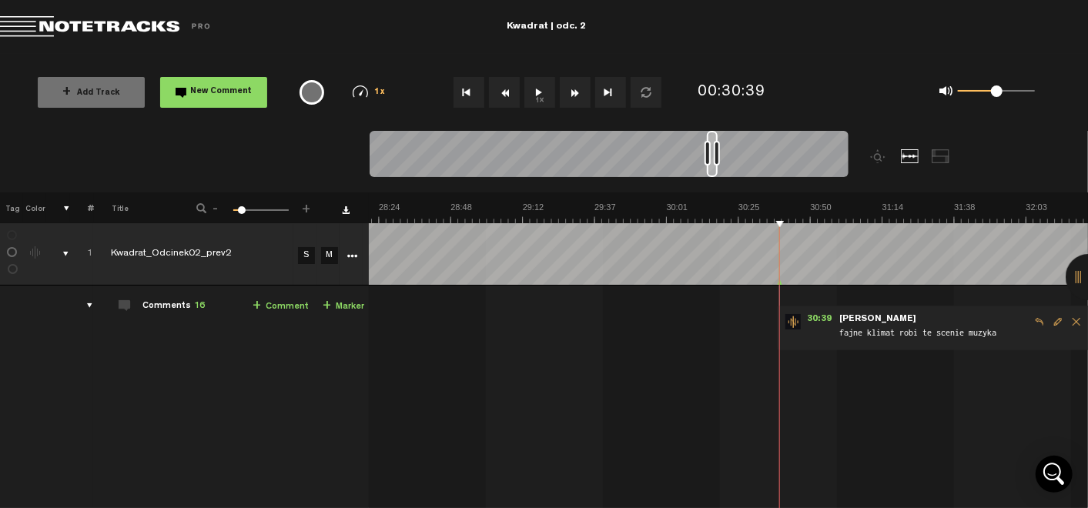
click at [1053, 317] on span "Edit comment" at bounding box center [1058, 321] width 18 height 11
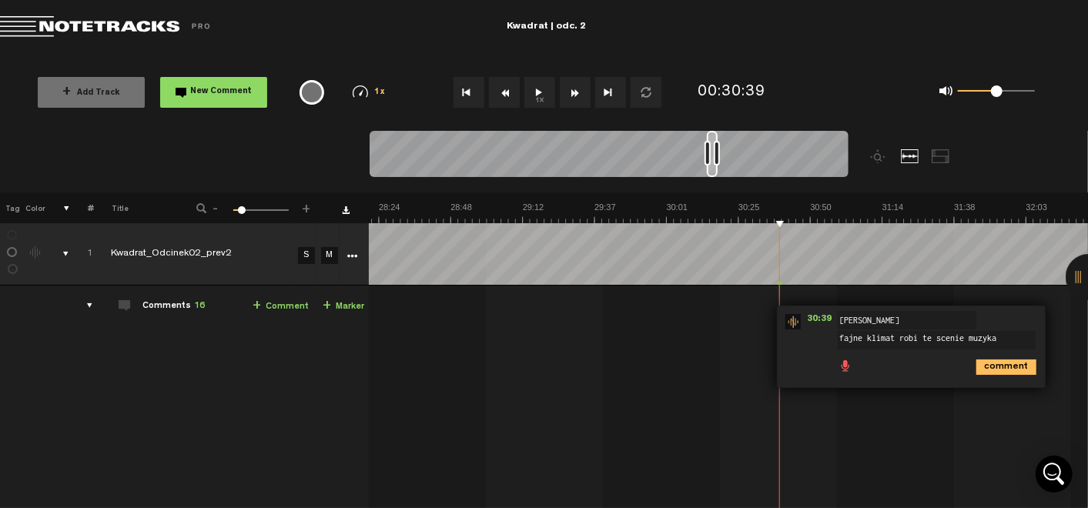
drag, startPoint x: 854, startPoint y: 336, endPoint x: 757, endPoint y: 328, distance: 97.4
click at [757, 328] on td "1 Kwadrat_Odcinek02_prev2 S M Kwadrat_Odcinek02_prev2 by Licencjusz Audiotekowy…" at bounding box center [728, 502] width 719 height 432
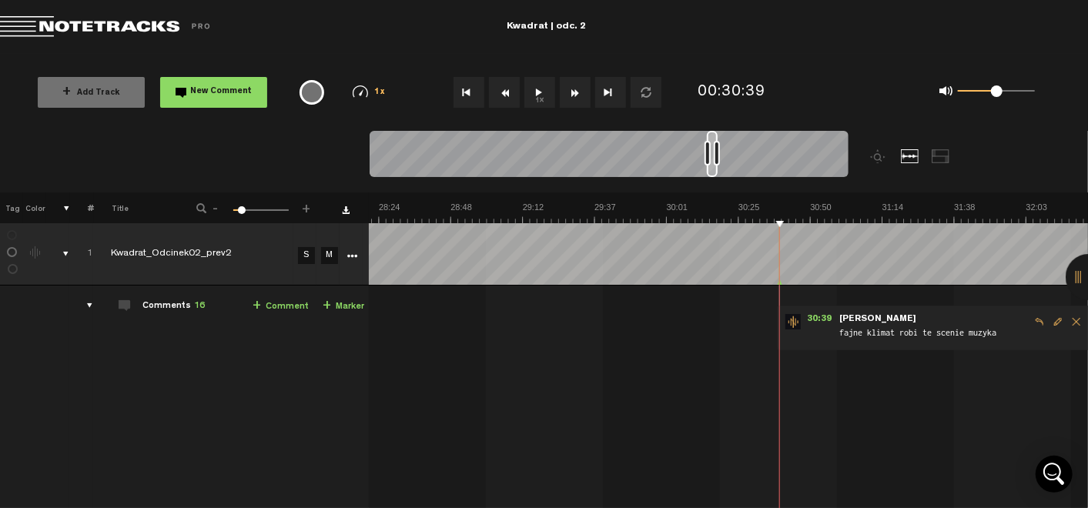
click at [1049, 326] on span "Edit comment" at bounding box center [1058, 321] width 18 height 11
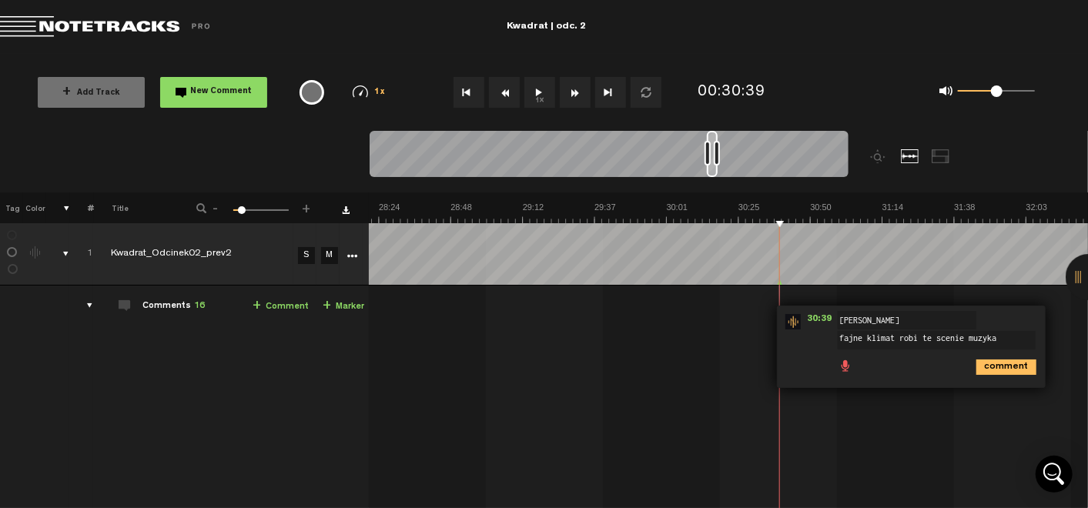
click at [851, 335] on textarea "fajne klimat robi te scenie muzyka" at bounding box center [937, 340] width 198 height 18
click at [923, 337] on textarea "dobry klimat robi te scenie muzyka" at bounding box center [937, 340] width 198 height 18
type textarea "dobry klimat robi tej scenie muzyka"
click at [981, 364] on icon "comment" at bounding box center [1006, 367] width 60 height 15
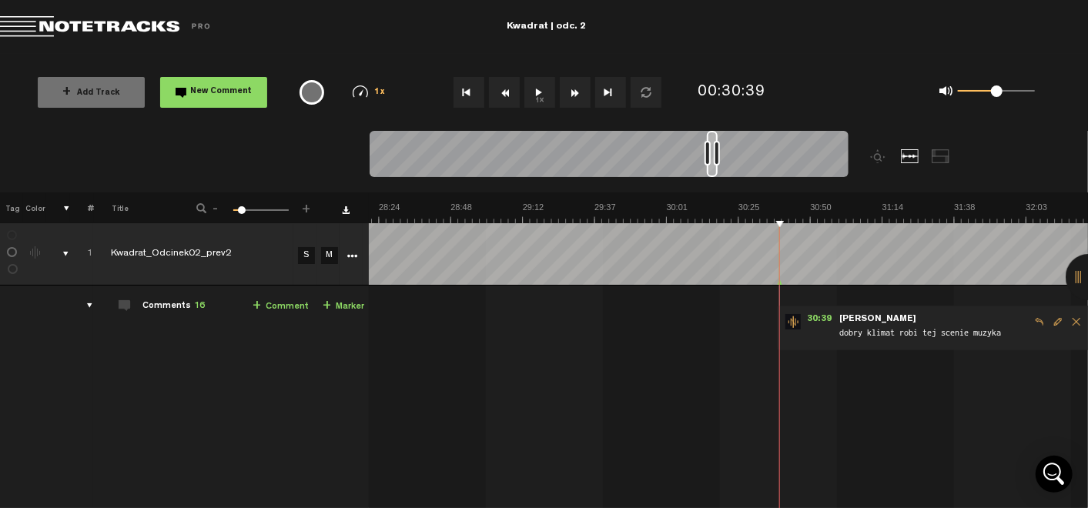
click at [537, 88] on button "1x" at bounding box center [539, 92] width 31 height 31
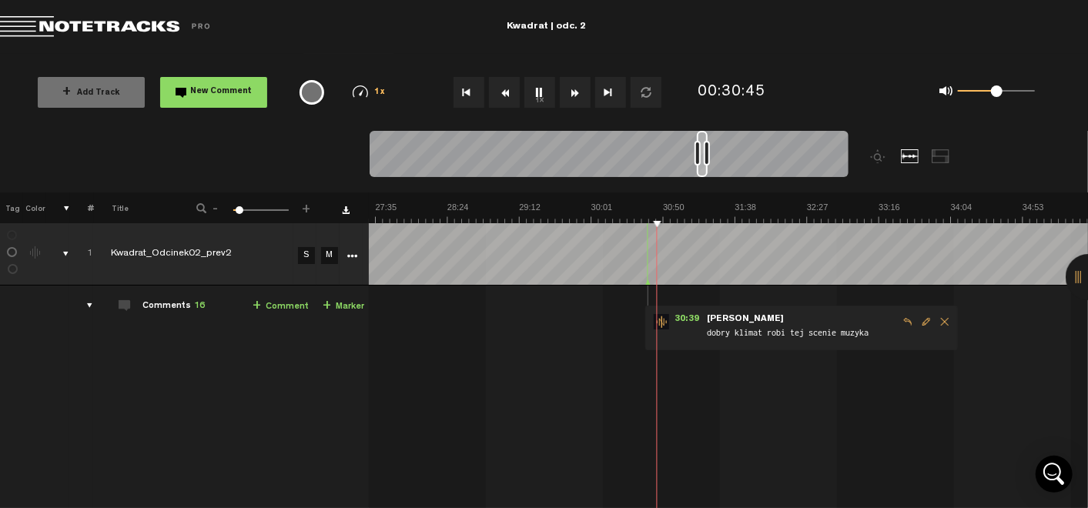
scroll to position [0, 3529]
click at [239, 211] on span at bounding box center [240, 210] width 8 height 8
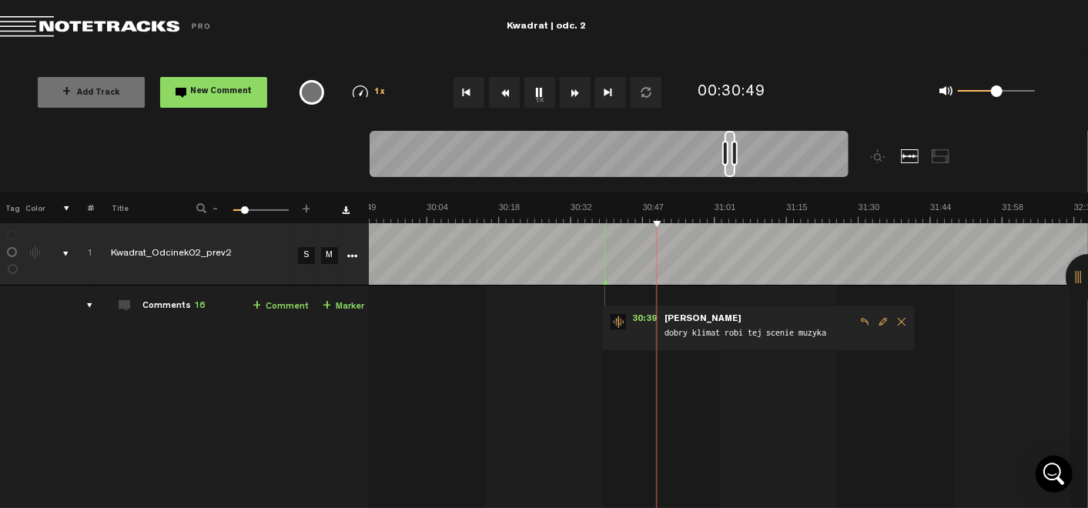
scroll to position [0, 9003]
click at [244, 214] on span at bounding box center [245, 210] width 8 height 8
click at [541, 101] on button "1x" at bounding box center [539, 92] width 31 height 31
click at [273, 306] on link "+ Comment" at bounding box center [281, 307] width 56 height 18
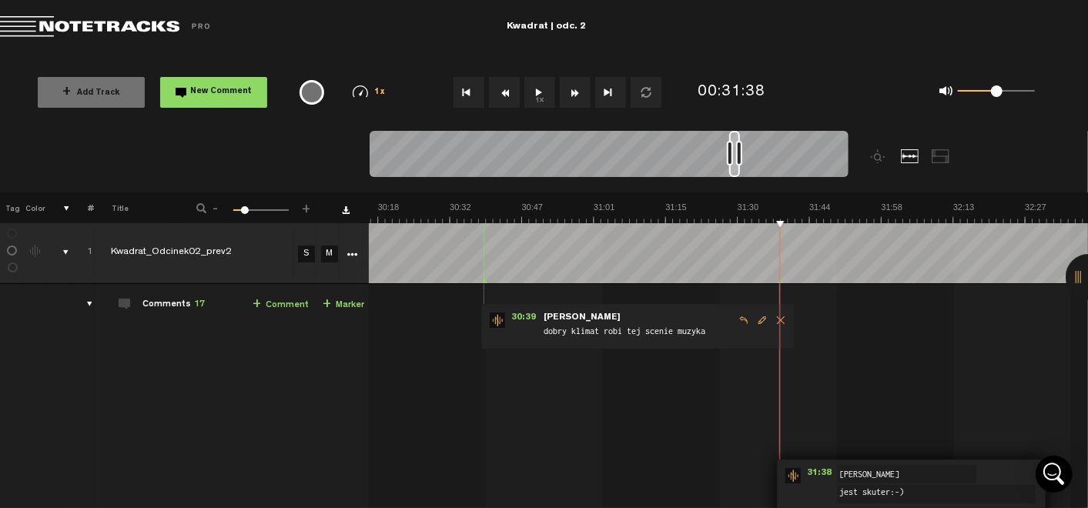
scroll to position [84, 6]
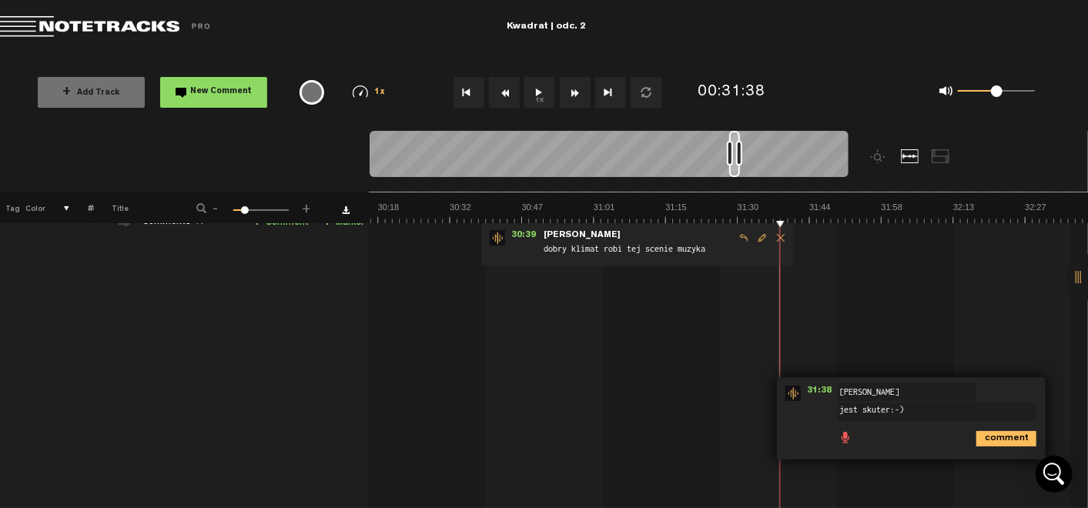
type textarea "jest skuter:-)"
click at [1018, 429] on ul "comment" at bounding box center [936, 438] width 197 height 18
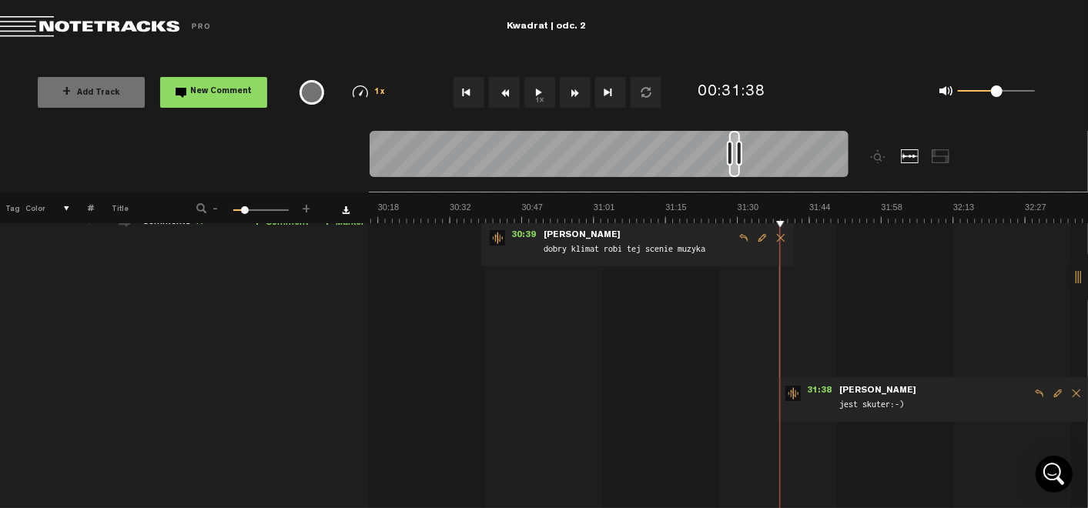
click at [534, 95] on button "1x" at bounding box center [539, 92] width 31 height 31
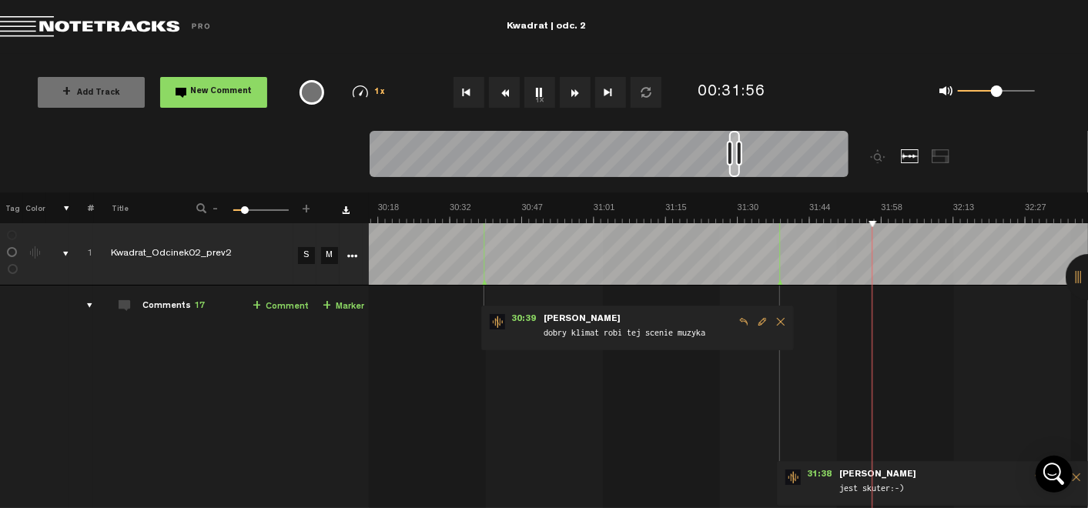
click at [263, 306] on link "+ Comment" at bounding box center [281, 307] width 56 height 18
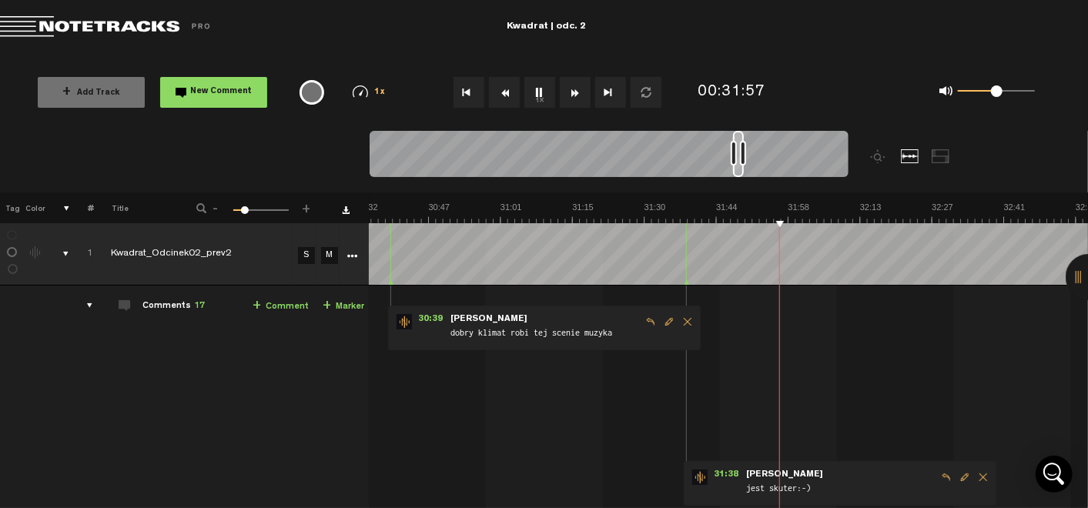
scroll to position [0, 9218]
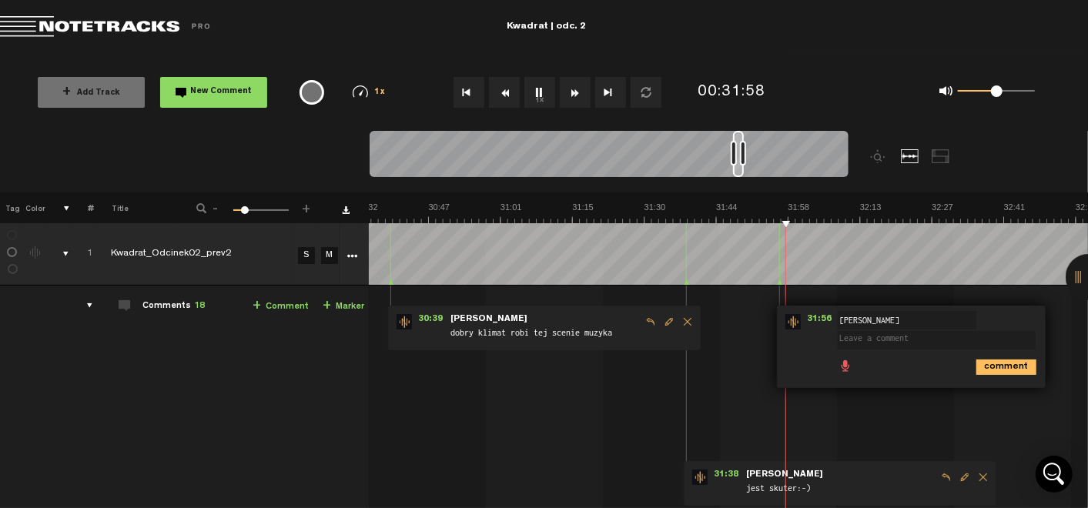
type textarea "r"
type textarea "ekstra muzyka"
click at [1018, 372] on icon "comment" at bounding box center [1006, 367] width 60 height 15
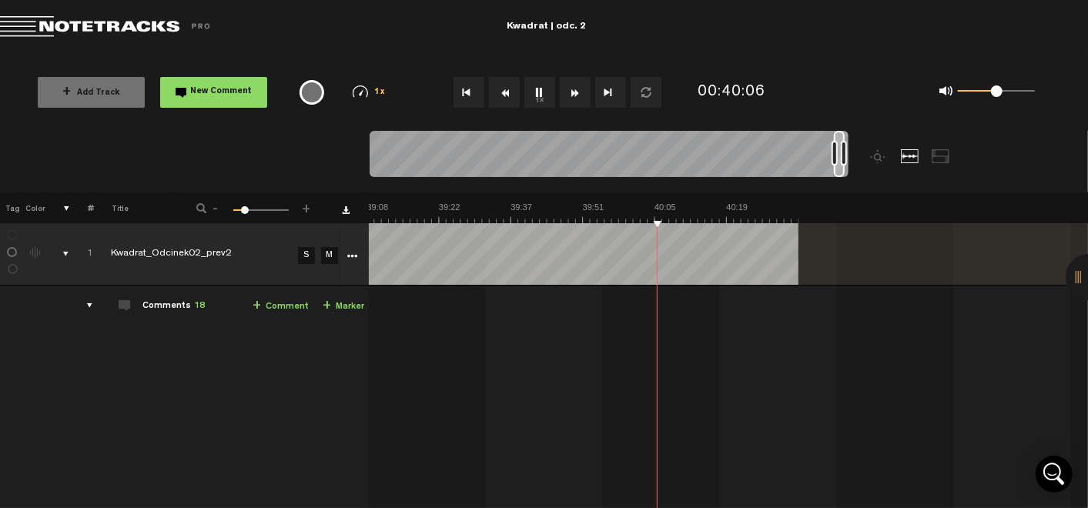
scroll to position [0, 11889]
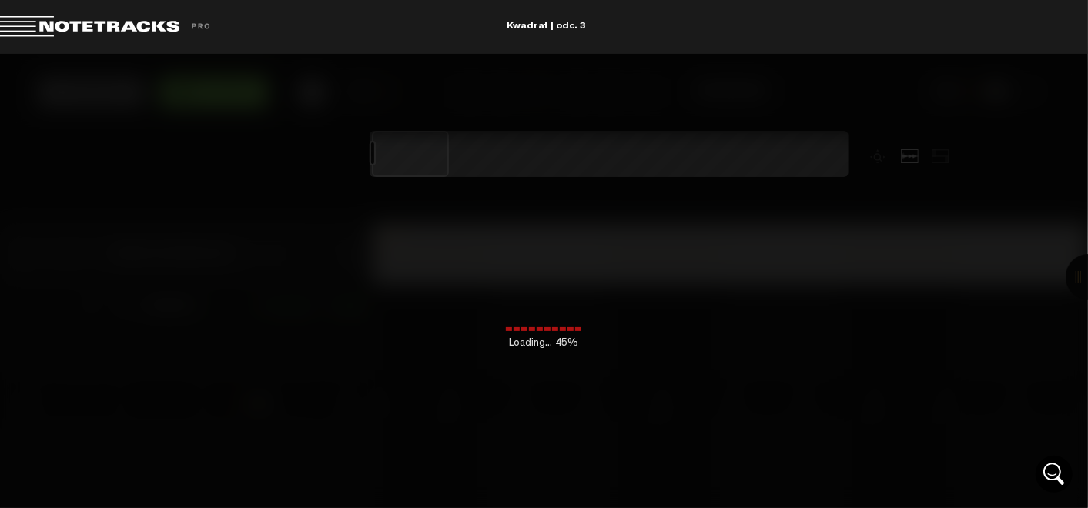
click at [509, 499] on div "Loading... 45%" at bounding box center [544, 308] width 1088 height 508
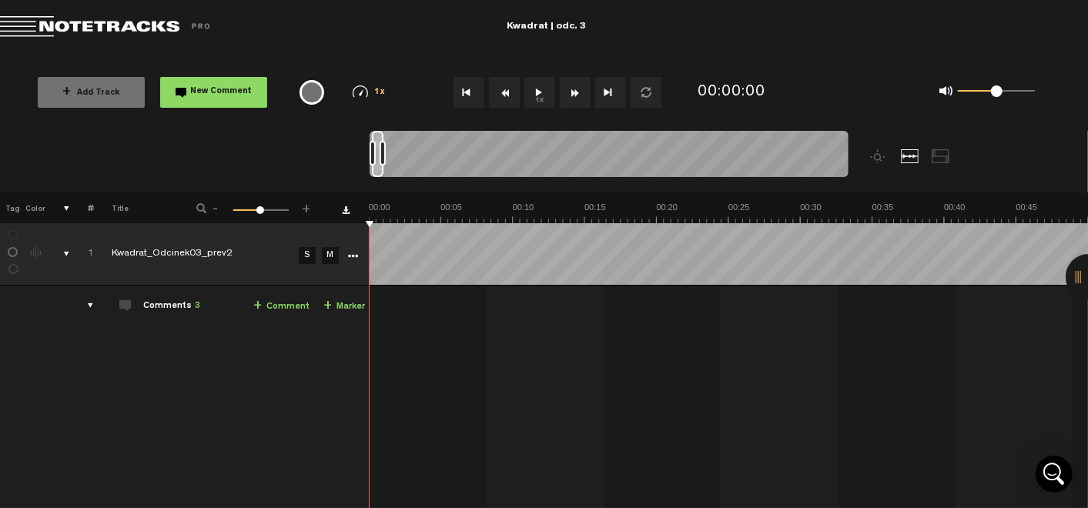
click at [542, 101] on button "1x" at bounding box center [539, 92] width 31 height 31
drag, startPoint x: 257, startPoint y: 211, endPoint x: 248, endPoint y: 218, distance: 11.6
click at [248, 213] on div "1 100 25" at bounding box center [260, 210] width 55 height 3
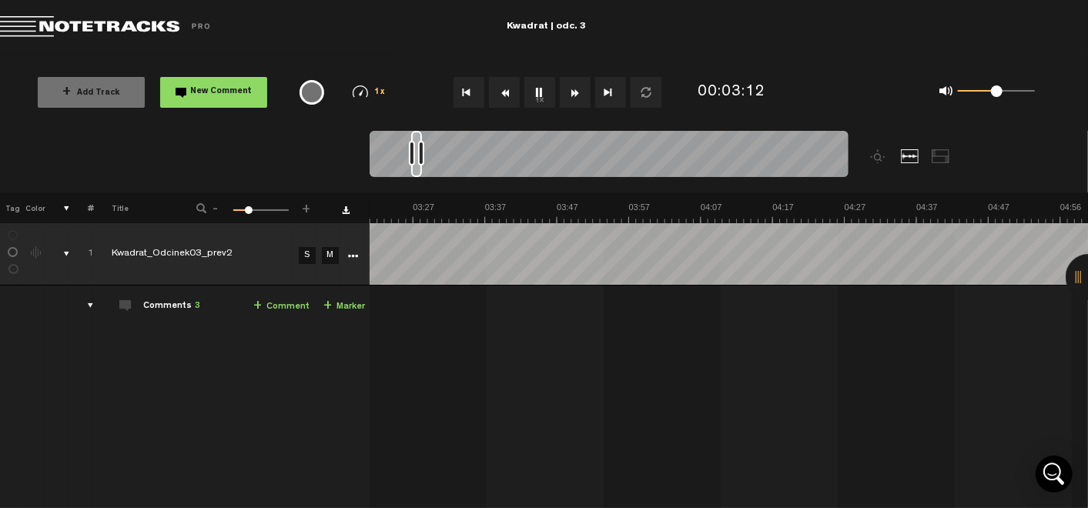
scroll to position [0, 1324]
click at [539, 97] on button "1x" at bounding box center [539, 92] width 31 height 31
click at [536, 101] on button "1x" at bounding box center [539, 92] width 31 height 31
click at [288, 305] on link "+ Comment" at bounding box center [281, 307] width 56 height 18
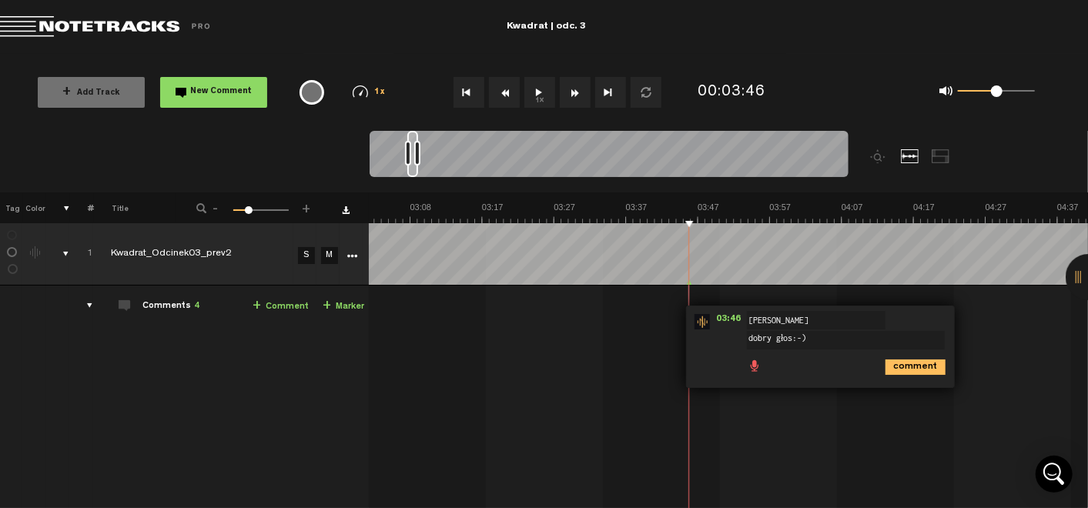
type textarea "dobry głos:-)"
click at [897, 367] on icon "comment" at bounding box center [916, 367] width 60 height 15
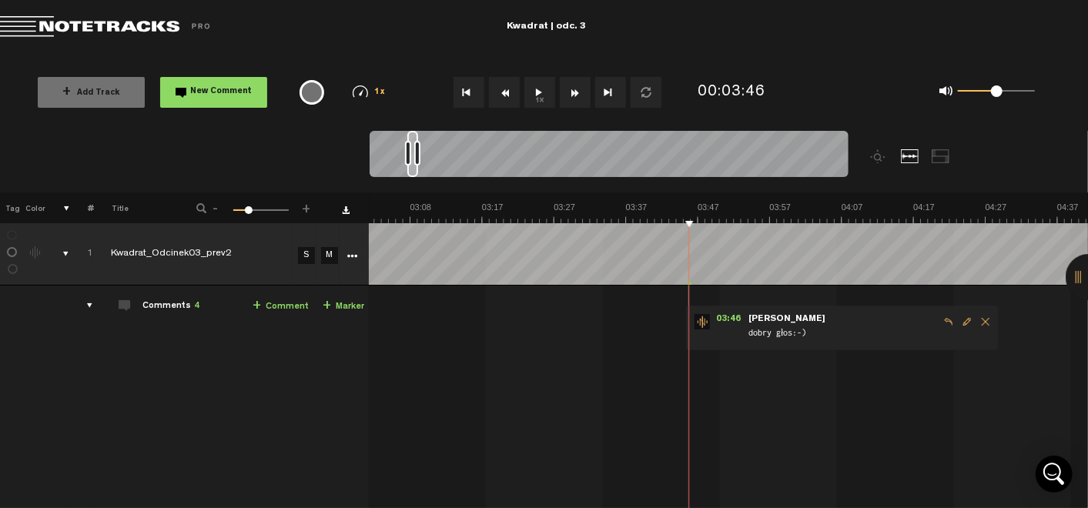
click at [535, 93] on button "1x" at bounding box center [539, 92] width 31 height 31
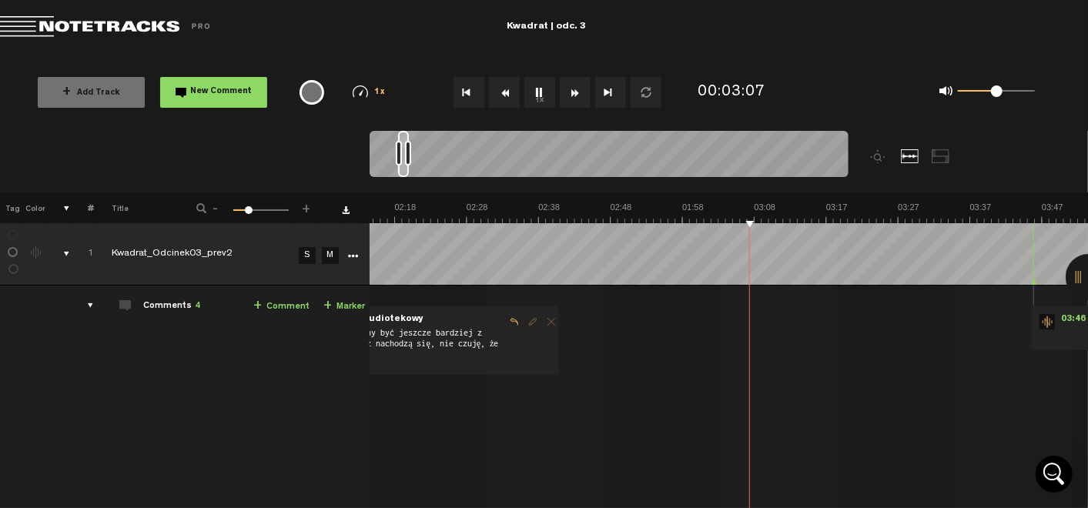
scroll to position [0, 796]
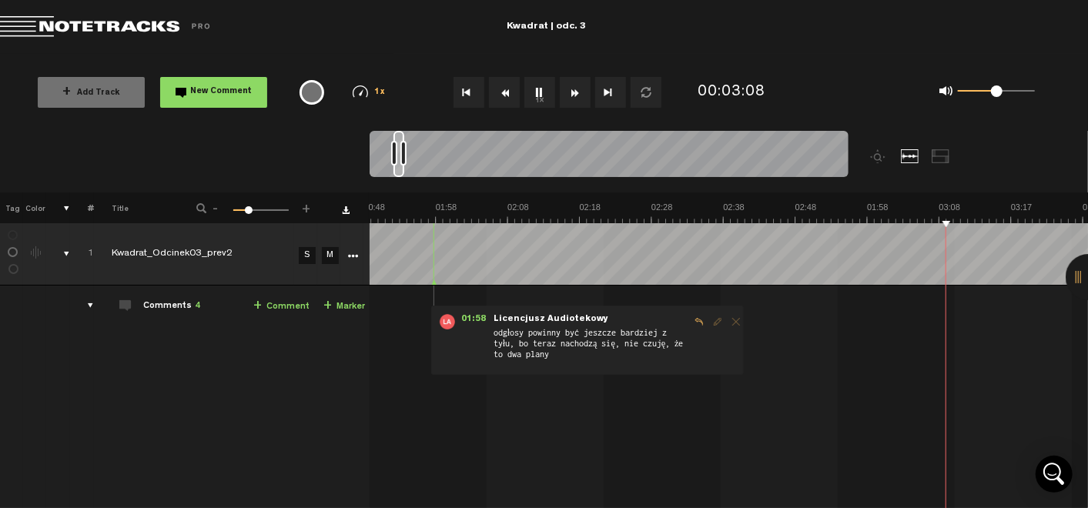
click at [540, 94] on button "1x" at bounding box center [539, 92] width 31 height 31
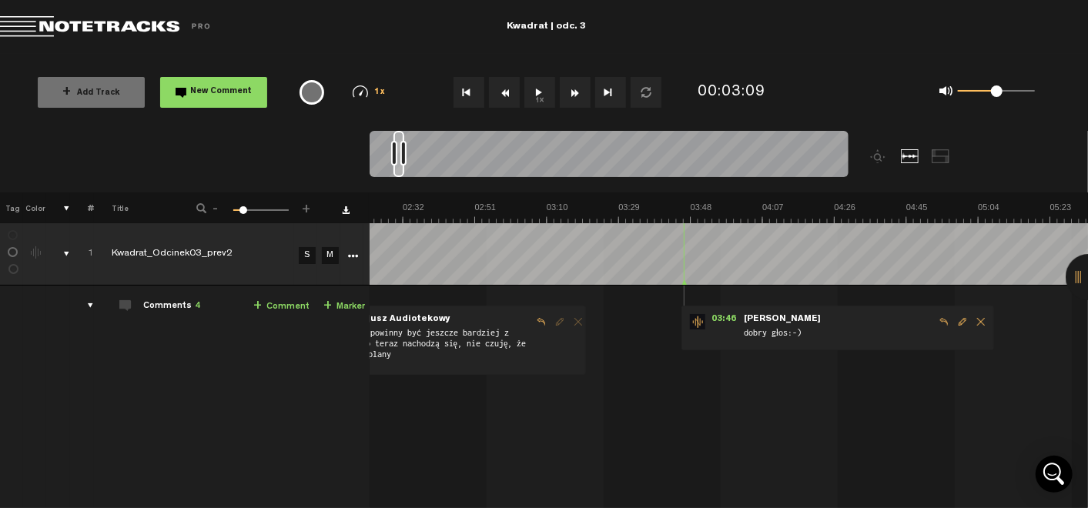
scroll to position [0, 0]
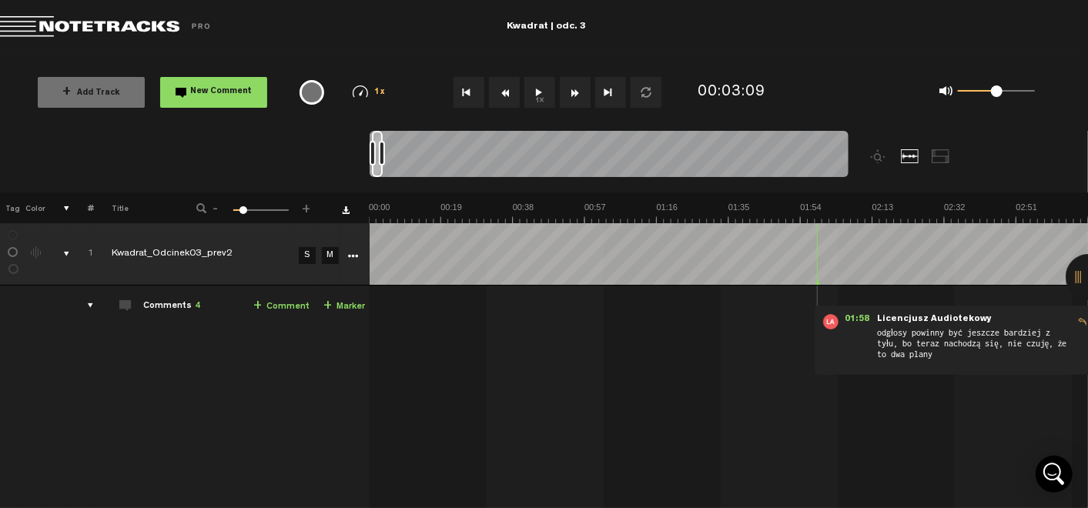
click at [243, 208] on span at bounding box center [243, 210] width 8 height 8
click at [534, 98] on button "1x" at bounding box center [539, 92] width 31 height 31
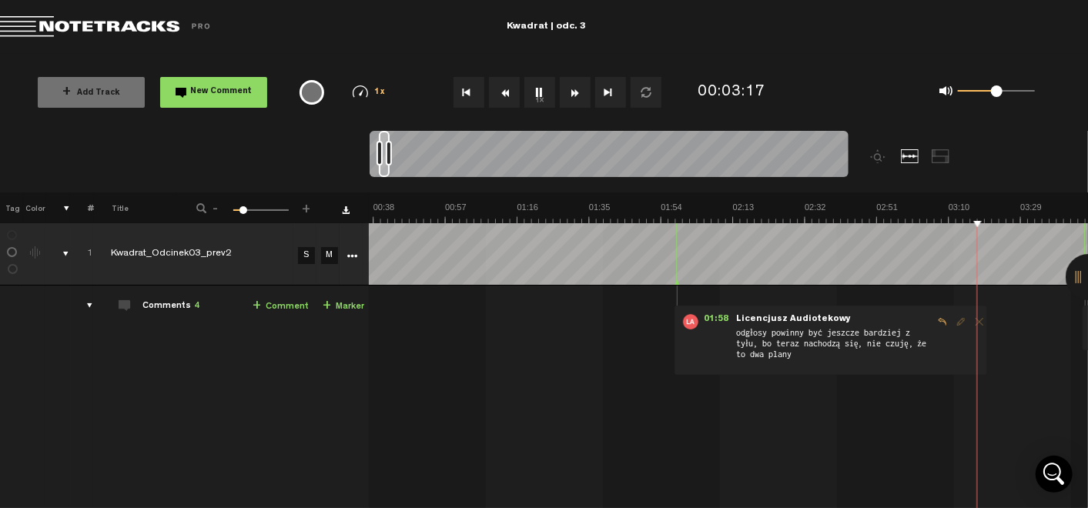
scroll to position [0, 601]
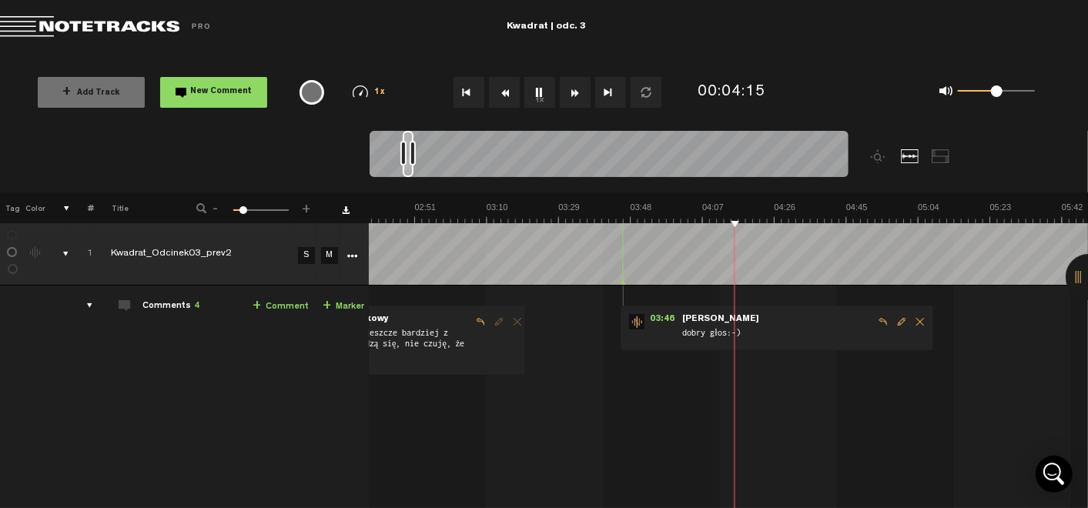
click at [542, 92] on button "1x" at bounding box center [539, 92] width 31 height 31
click at [270, 302] on link "+ Comment" at bounding box center [281, 307] width 56 height 18
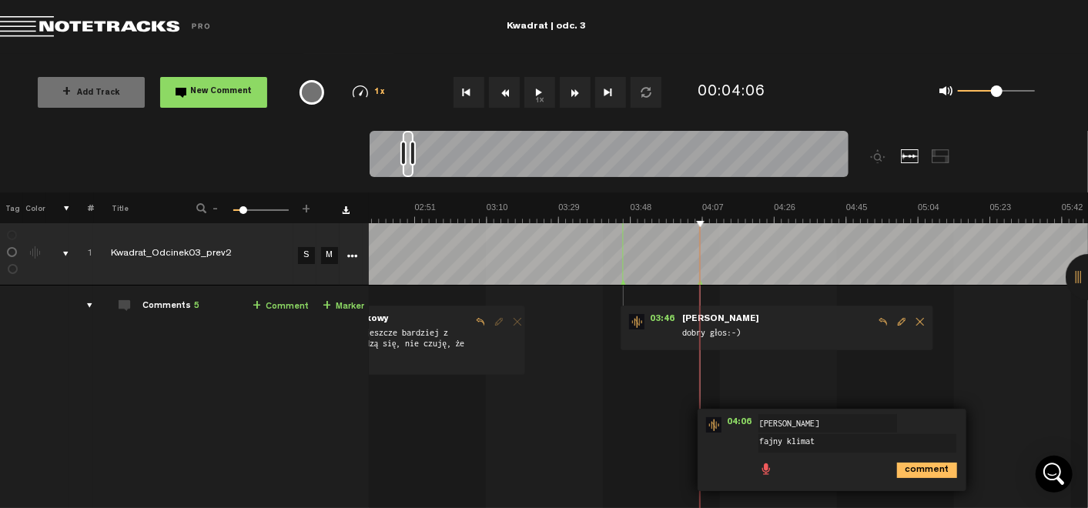
type textarea "fajny klimat"
click at [921, 468] on icon "comment" at bounding box center [927, 470] width 60 height 15
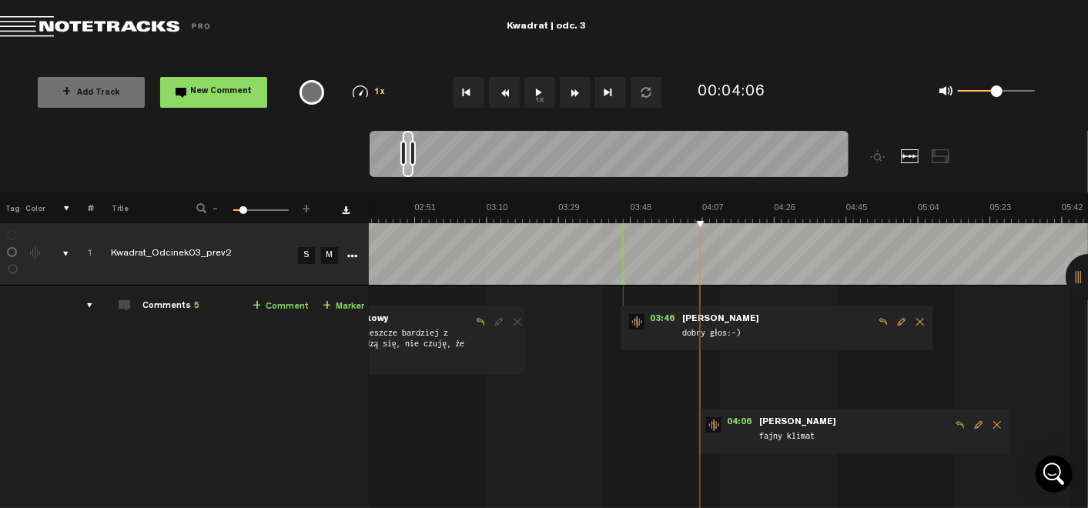
click at [555, 93] on button "1x" at bounding box center [539, 92] width 31 height 31
click at [974, 429] on span "Edit comment" at bounding box center [978, 425] width 18 height 11
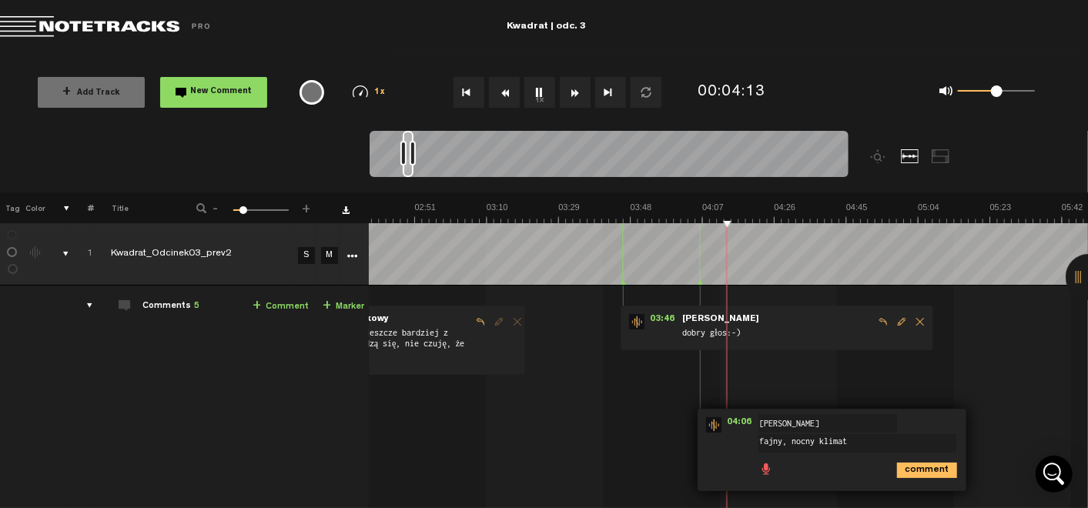
type textarea "fajny, nocny klimat"
click at [909, 474] on icon "comment" at bounding box center [927, 470] width 60 height 15
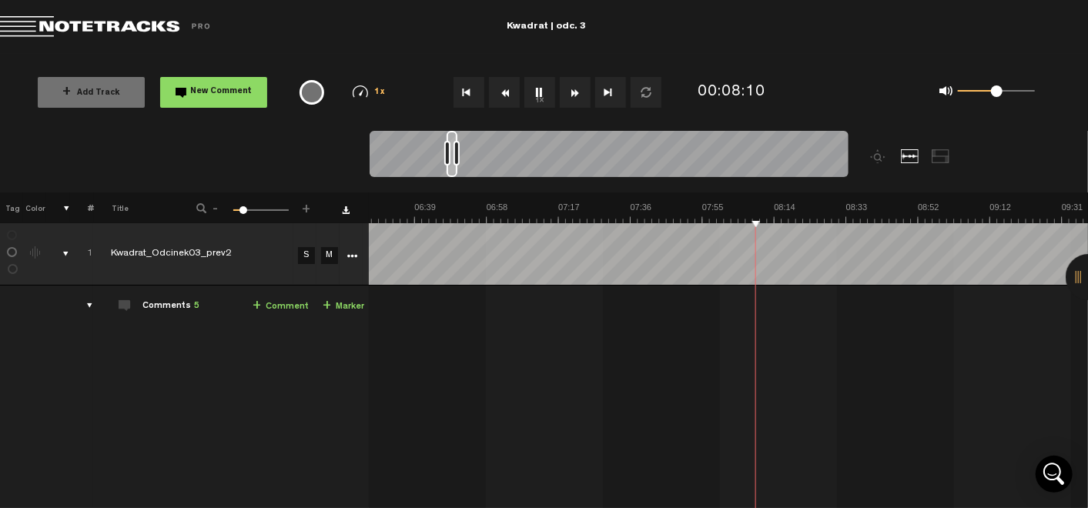
scroll to position [0, 1465]
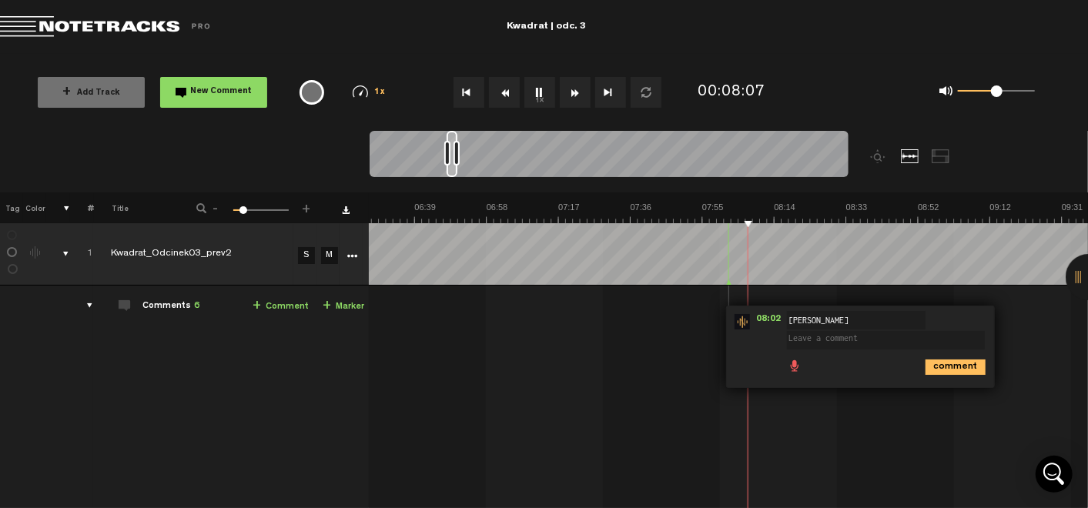
click at [541, 92] on button "1x" at bounding box center [539, 92] width 31 height 31
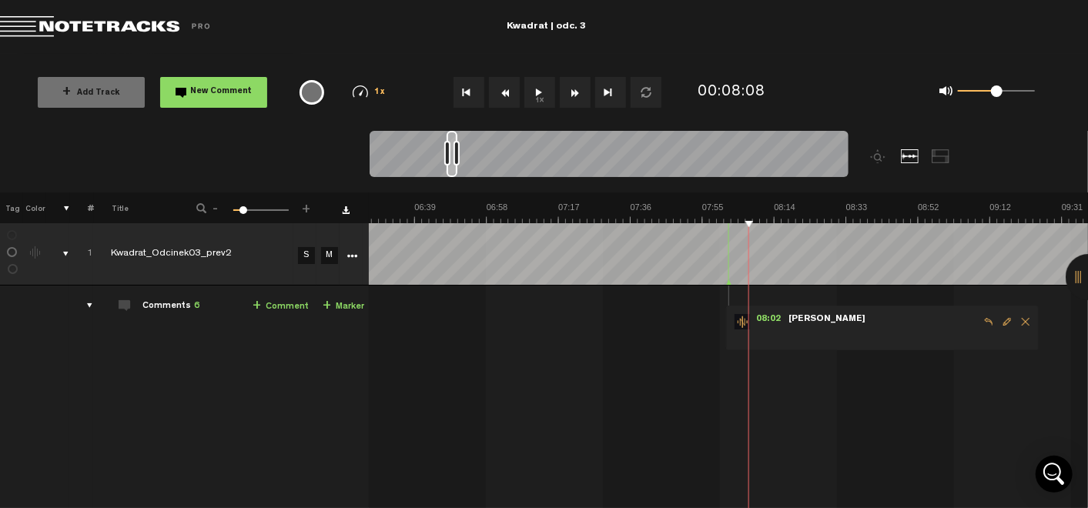
click at [1016, 320] on span "Delete comment" at bounding box center [1025, 321] width 18 height 11
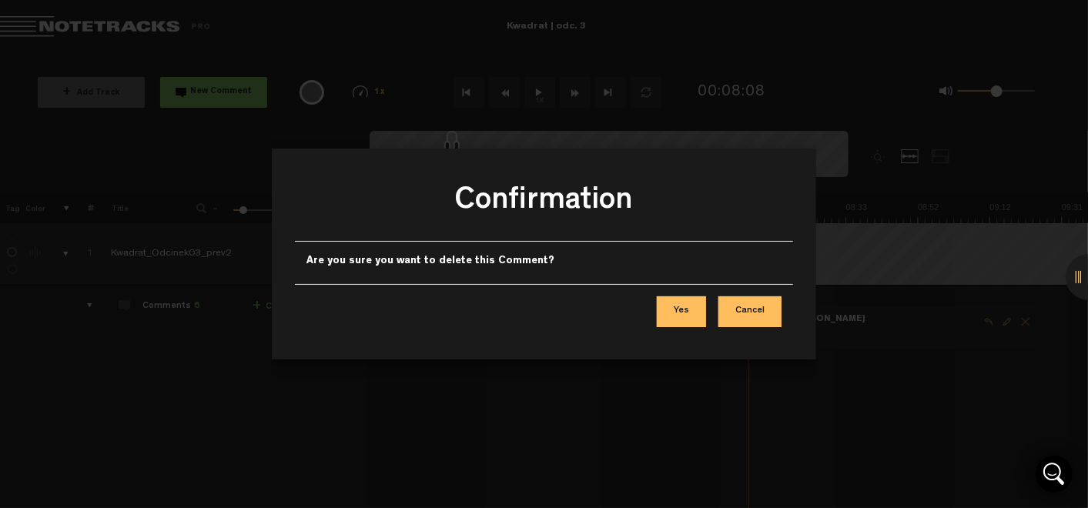
click at [685, 314] on button "Yes" at bounding box center [681, 311] width 49 height 31
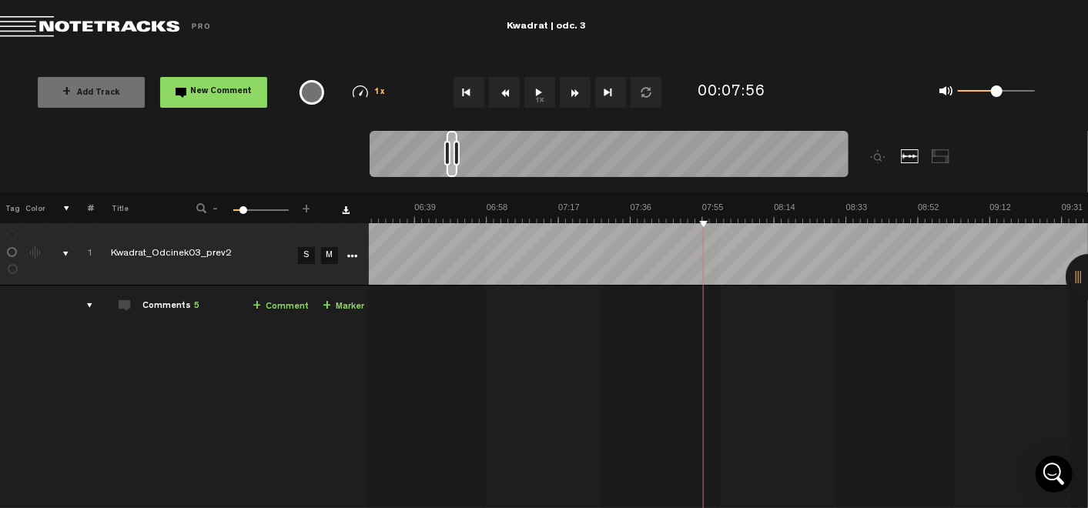
click at [539, 92] on button "1x" at bounding box center [539, 92] width 31 height 31
click at [269, 301] on link "+ Comment" at bounding box center [281, 307] width 56 height 18
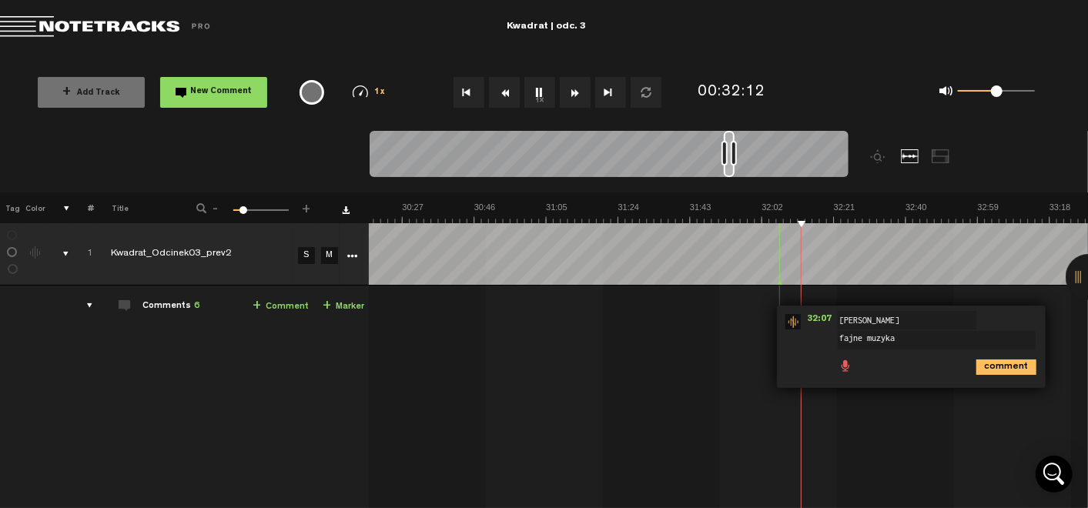
type textarea "fajne muzyka"
click at [986, 366] on icon "comment" at bounding box center [1006, 367] width 60 height 15
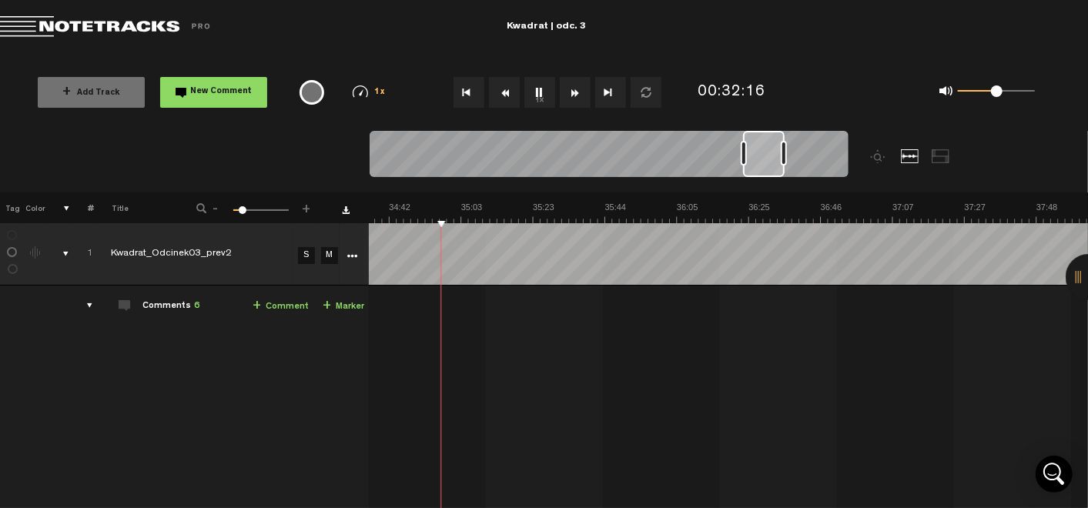
scroll to position [0, 6681]
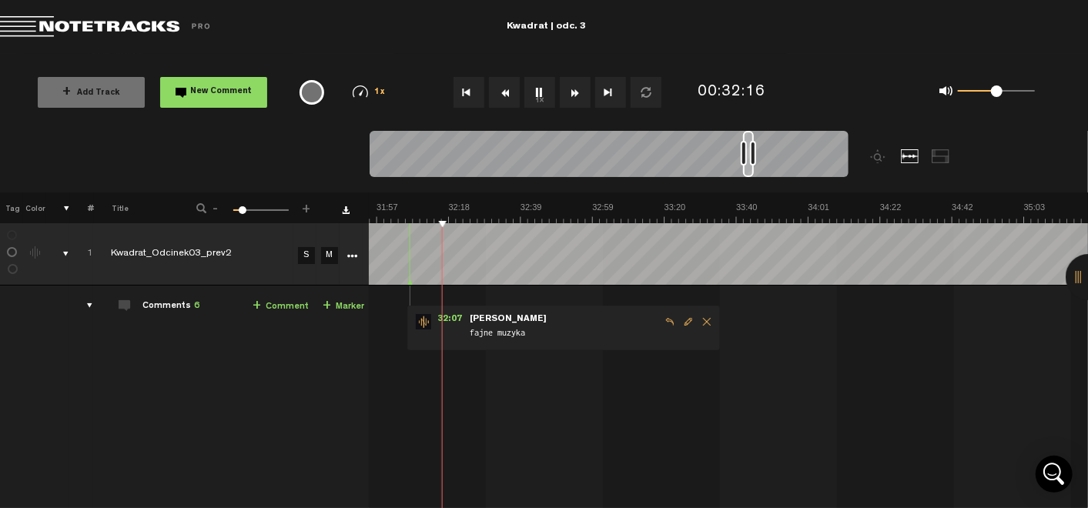
click at [242, 209] on span at bounding box center [243, 210] width 8 height 8
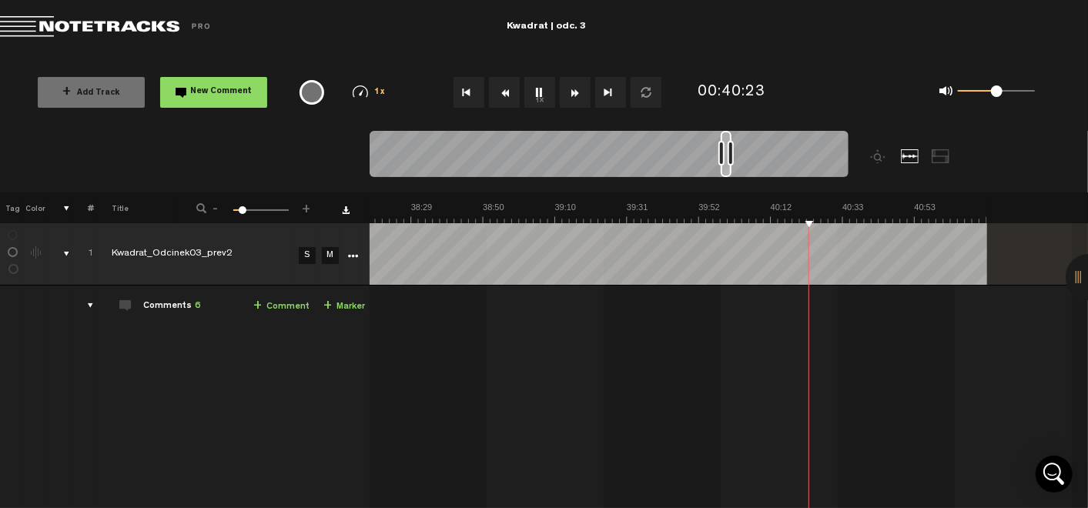
scroll to position [0, 8012]
click at [292, 303] on link "+ Comment" at bounding box center [281, 307] width 56 height 18
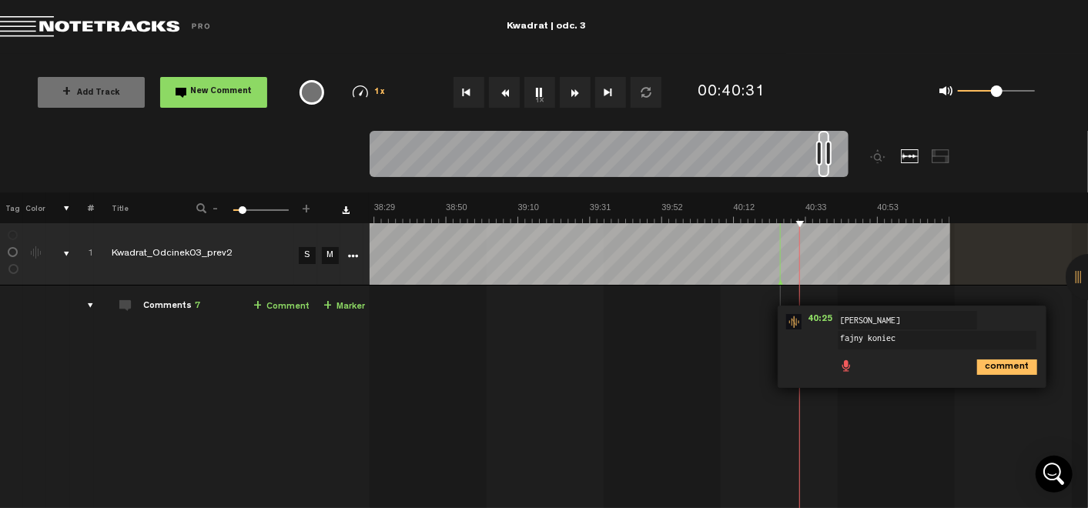
type textarea "fajny koniec"
click at [983, 365] on icon "comment" at bounding box center [1007, 367] width 60 height 15
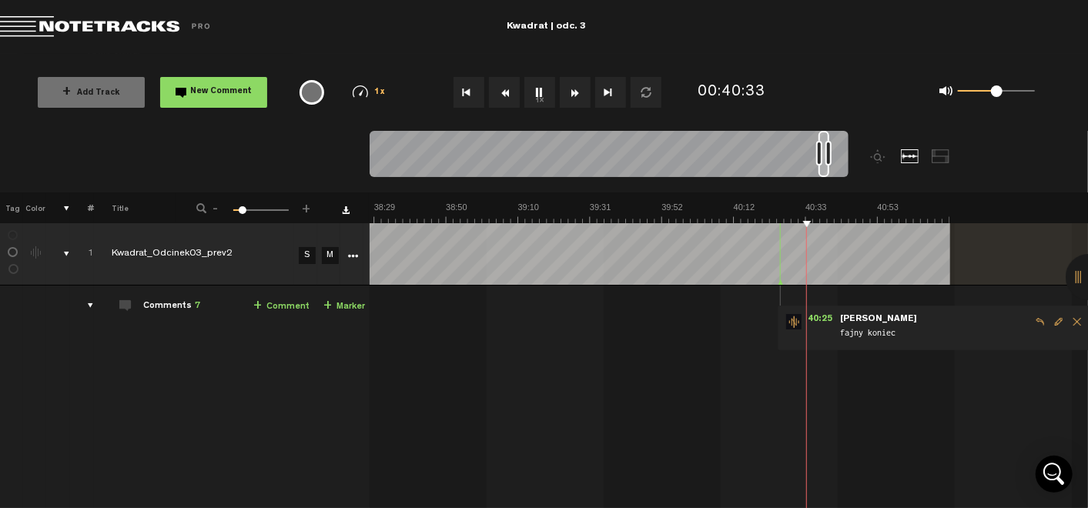
click at [1061, 319] on span "Edit comment" at bounding box center [1059, 321] width 18 height 11
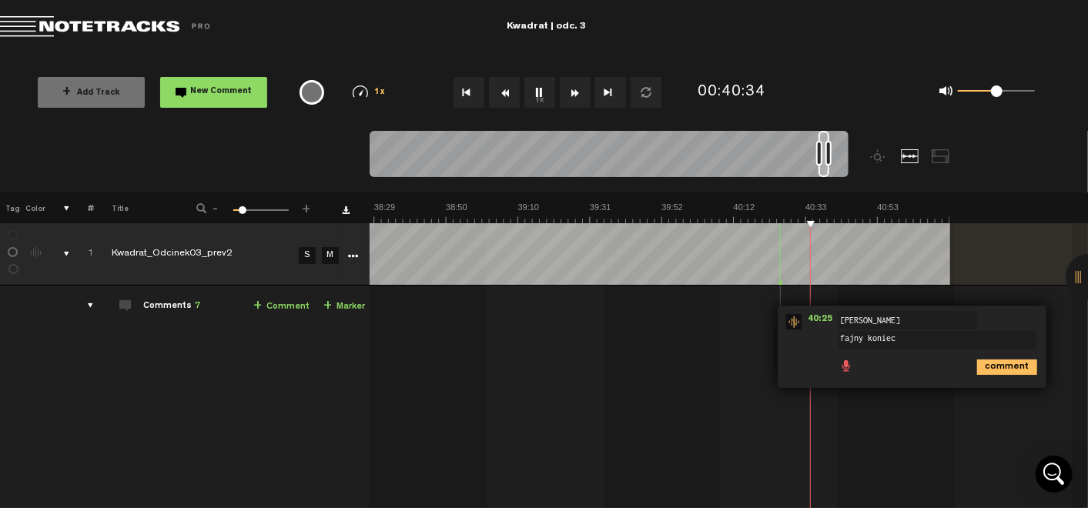
click at [853, 339] on textarea "fajny koniec" at bounding box center [938, 340] width 198 height 18
type textarea "fajny koniec"
click at [927, 345] on textarea "fajny koniec" at bounding box center [938, 340] width 198 height 18
click at [977, 364] on icon "comment" at bounding box center [1007, 367] width 60 height 15
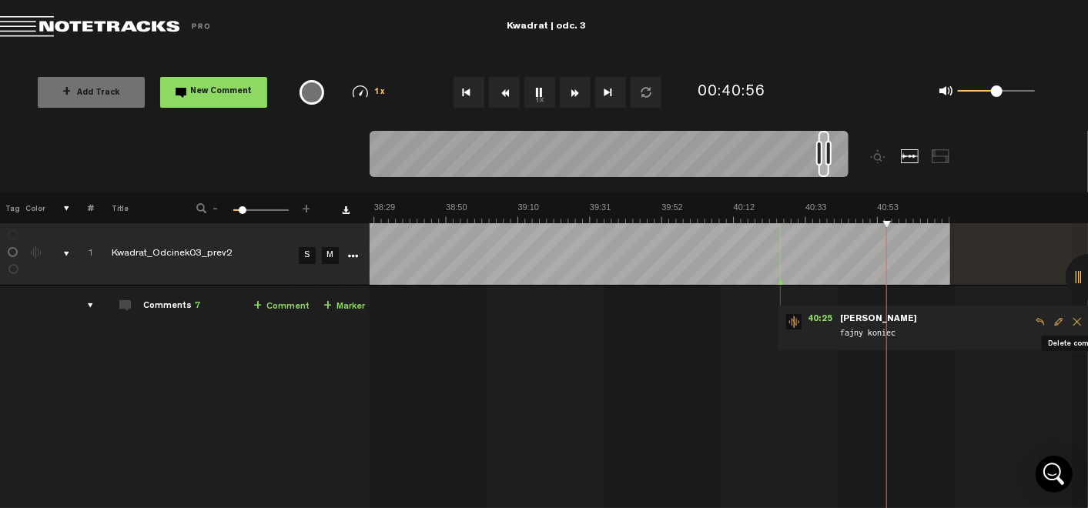
click at [1070, 322] on span "Delete comment" at bounding box center [1077, 321] width 18 height 11
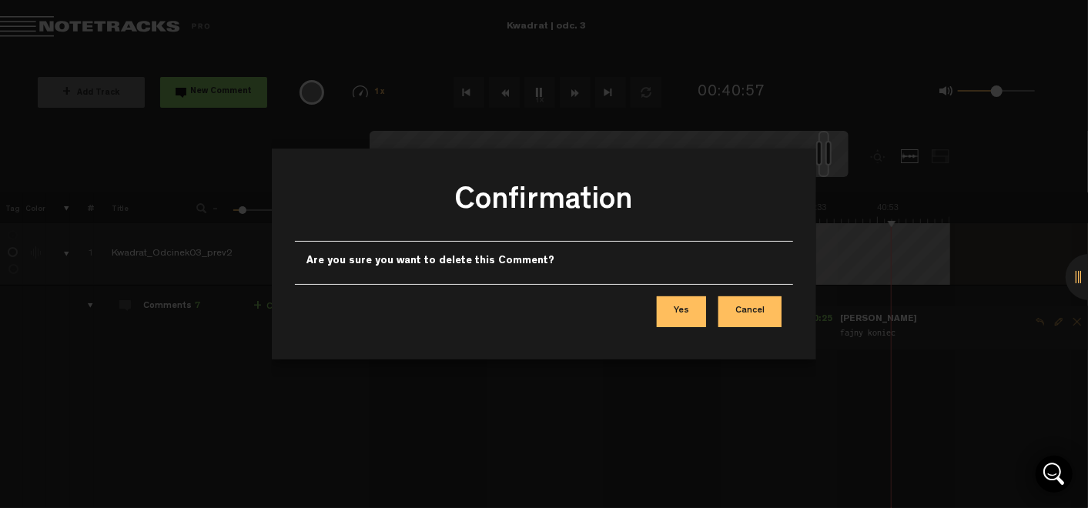
click at [695, 306] on button "Yes" at bounding box center [681, 311] width 49 height 31
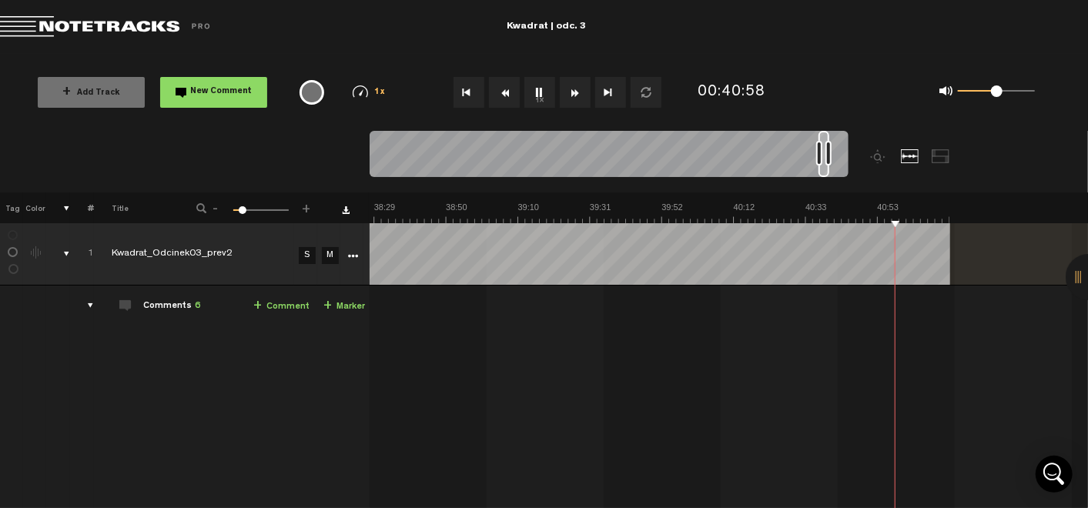
click at [531, 89] on button "1x" at bounding box center [539, 92] width 31 height 31
click at [545, 86] on button "1x" at bounding box center [539, 92] width 31 height 31
click at [536, 88] on button "1x" at bounding box center [539, 92] width 31 height 31
